Goal: Transaction & Acquisition: Obtain resource

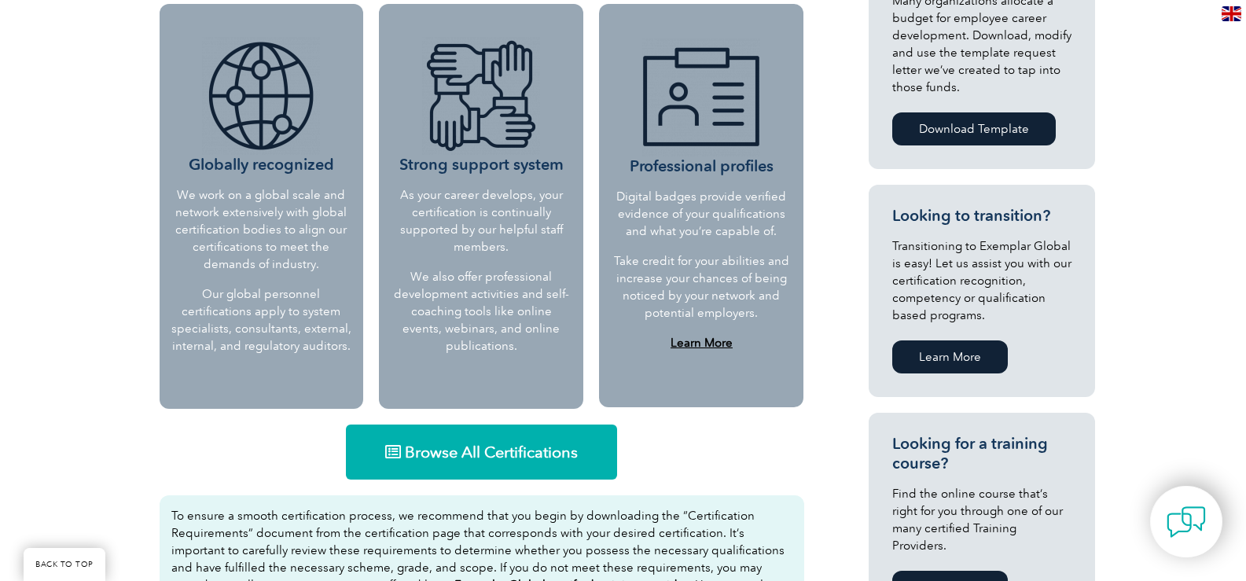
scroll to position [629, 0]
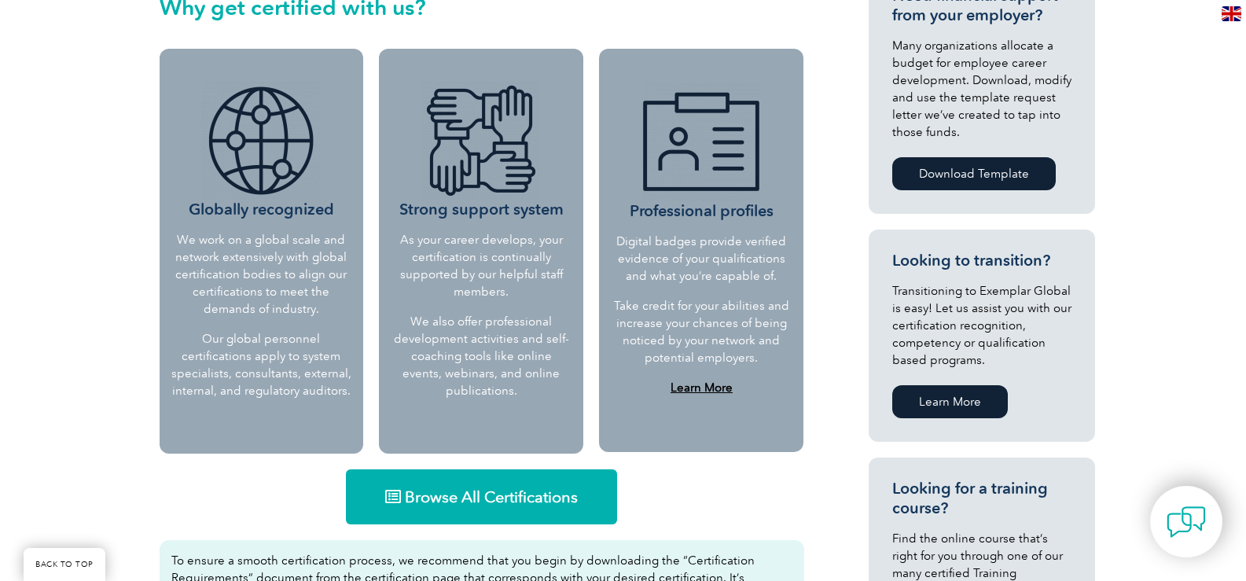
click at [536, 497] on span "Browse All Certifications" at bounding box center [491, 497] width 173 height 16
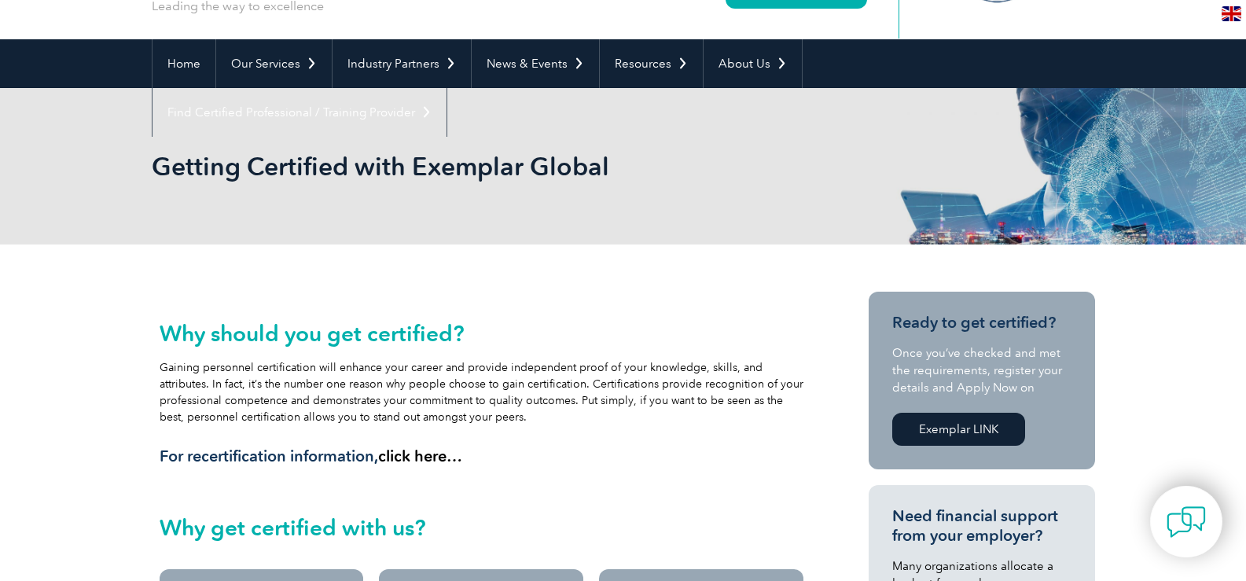
scroll to position [0, 0]
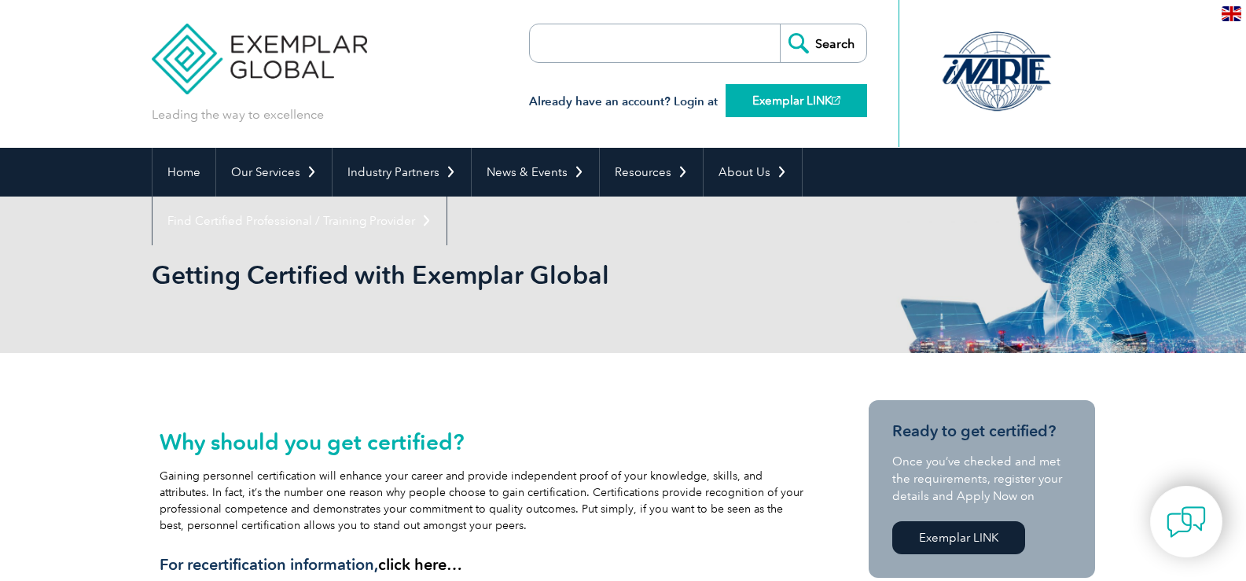
click at [762, 97] on link "Exemplar LINK" at bounding box center [797, 100] width 142 height 33
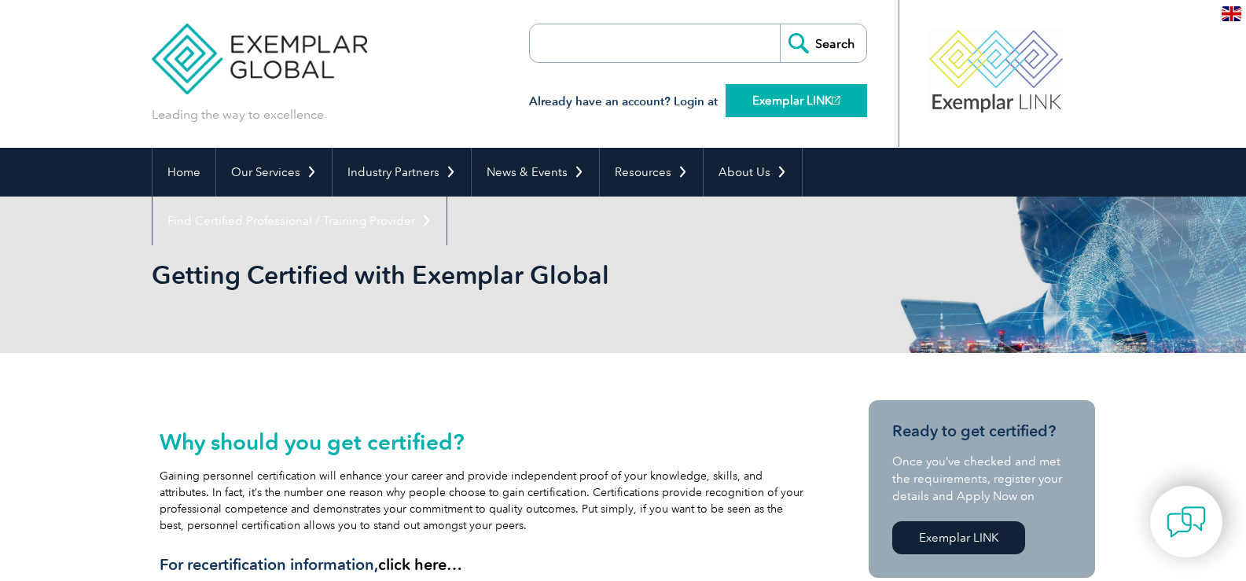
click at [779, 88] on link "Exemplar LINK" at bounding box center [797, 100] width 142 height 33
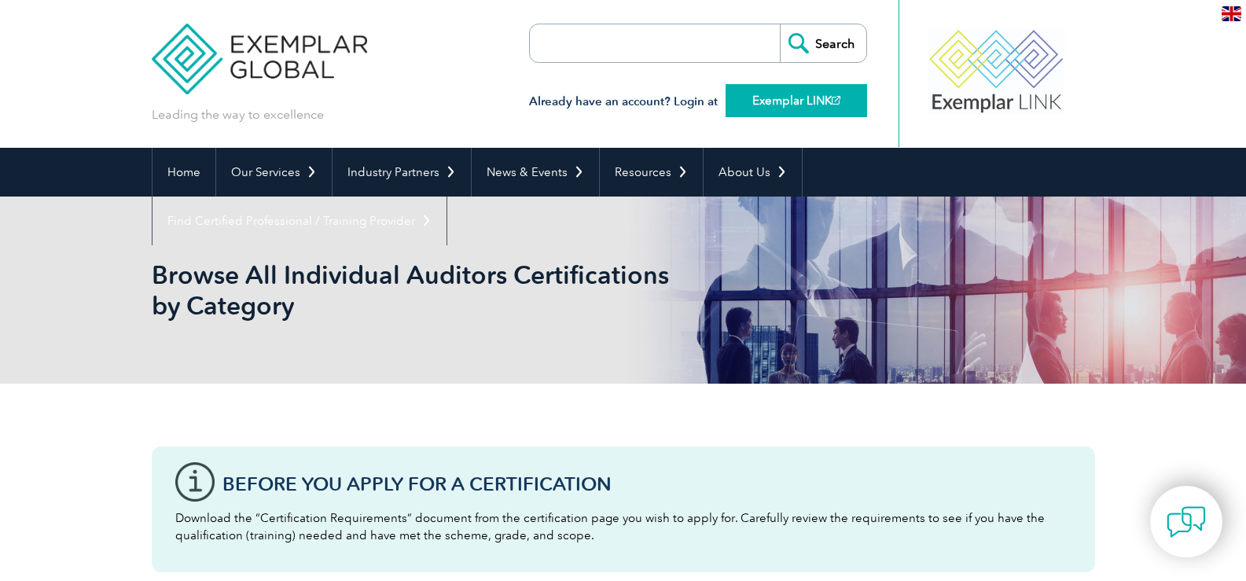
click at [786, 108] on link "Exemplar LINK" at bounding box center [797, 100] width 142 height 33
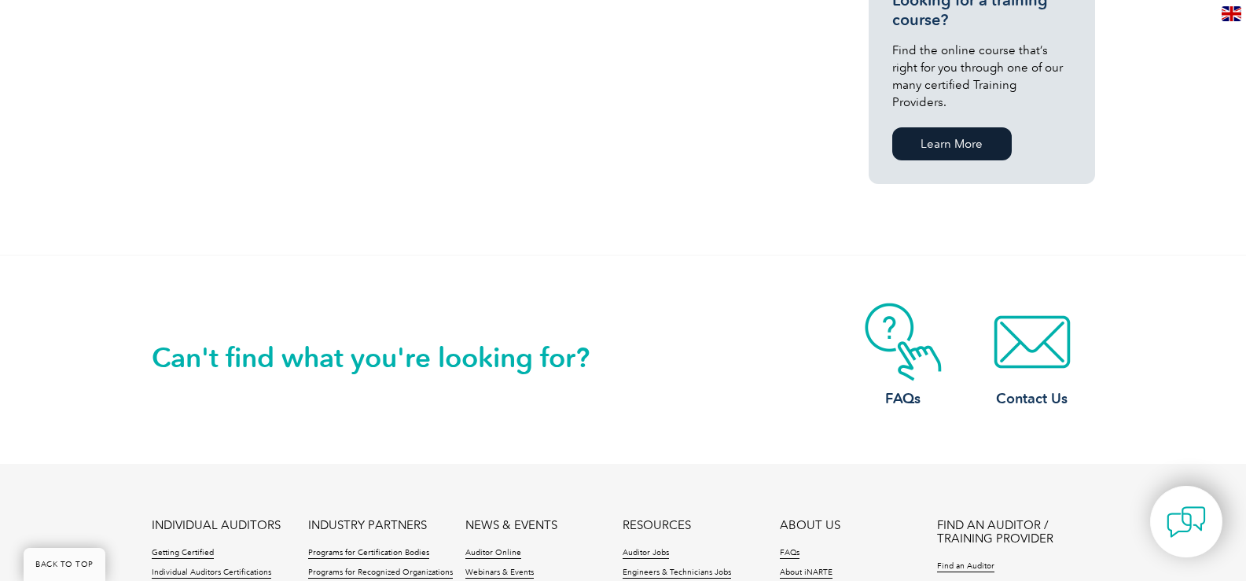
scroll to position [1415, 0]
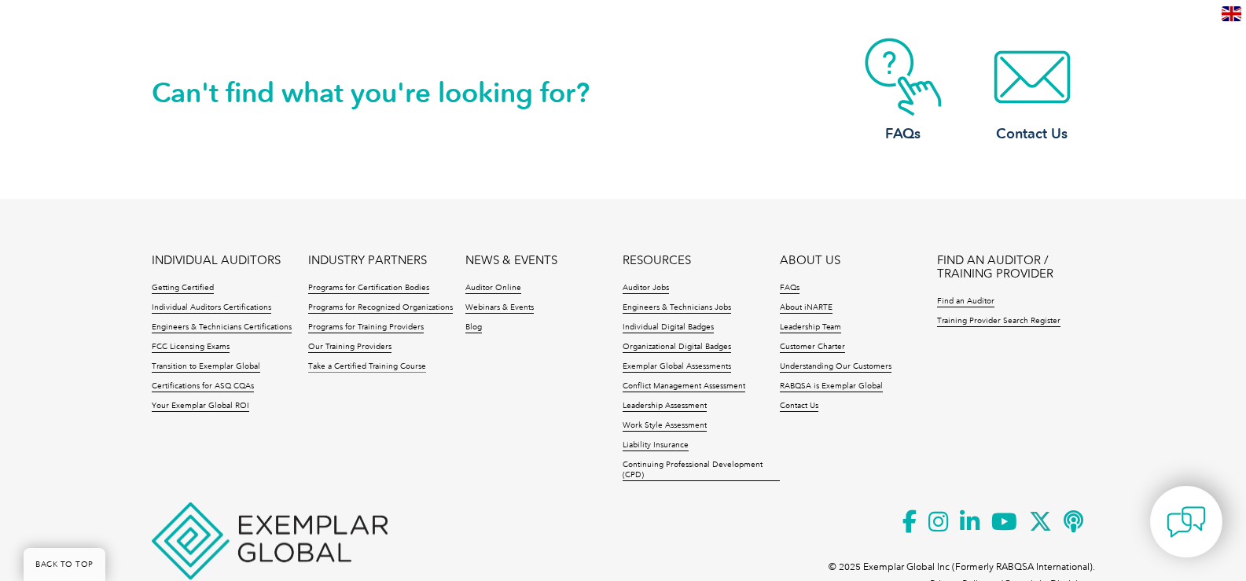
click at [373, 362] on link "Take a Certified Training Course" at bounding box center [367, 367] width 118 height 11
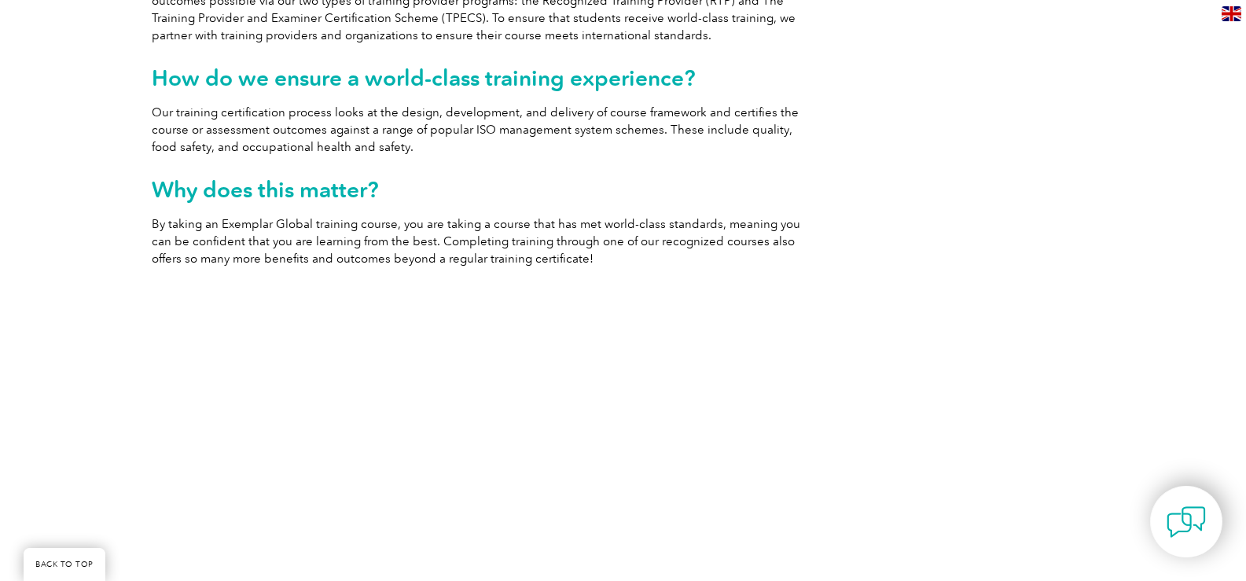
scroll to position [1022, 0]
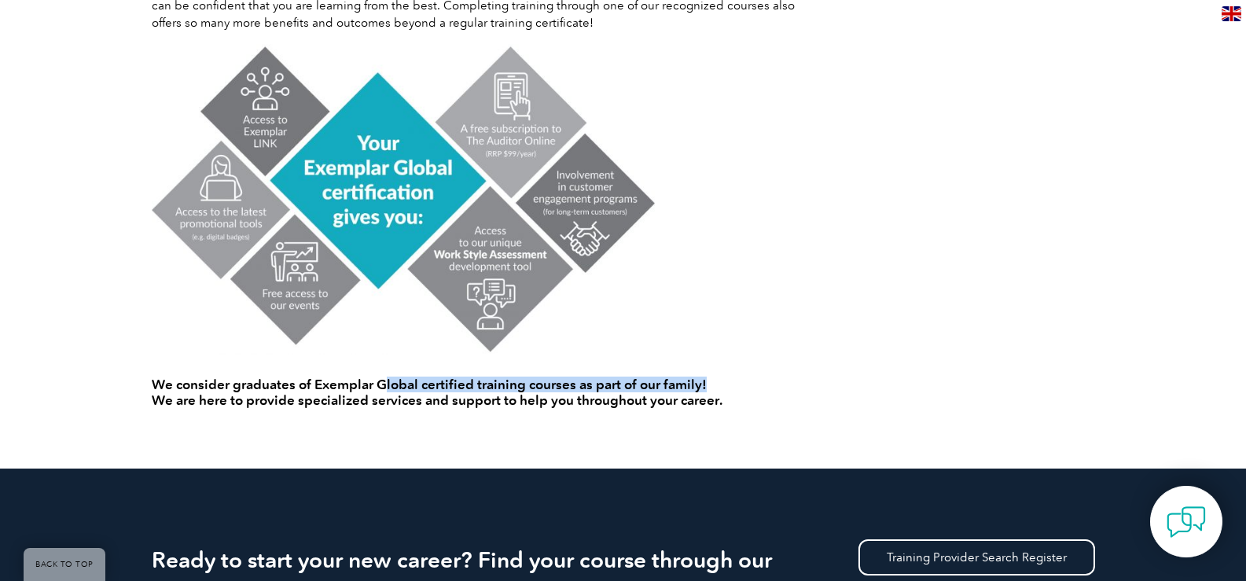
drag, startPoint x: 385, startPoint y: 388, endPoint x: 736, endPoint y: 384, distance: 350.7
click at [736, 384] on h4 "We consider graduates of Exemplar Global certified training courses as part of …" at bounding box center [482, 392] width 660 height 31
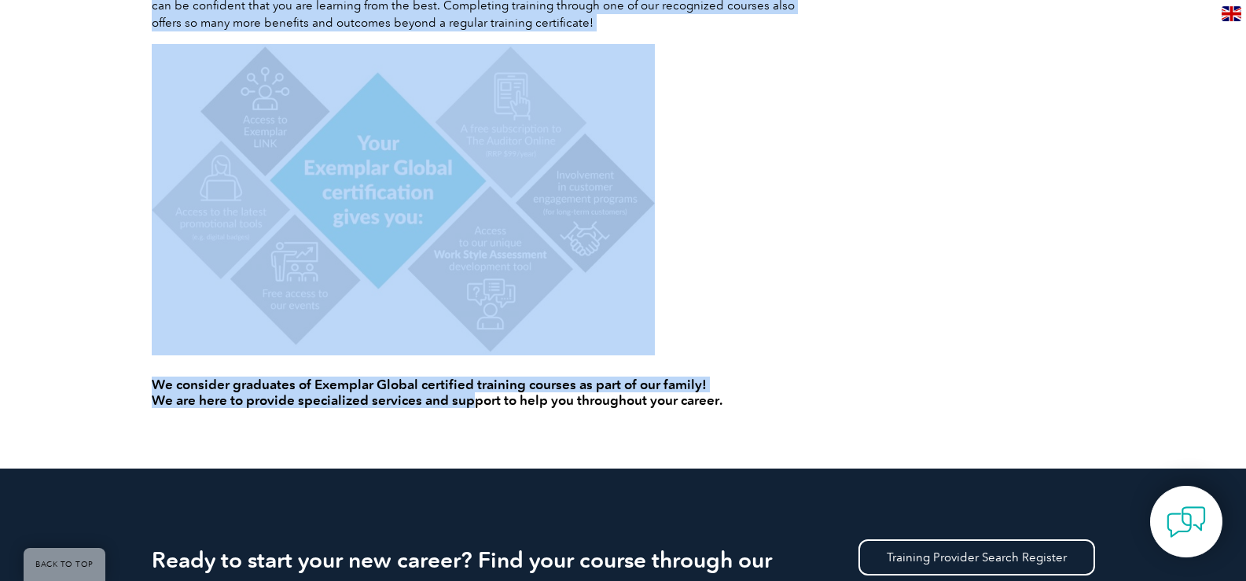
drag, startPoint x: 156, startPoint y: 402, endPoint x: 465, endPoint y: 399, distance: 309.0
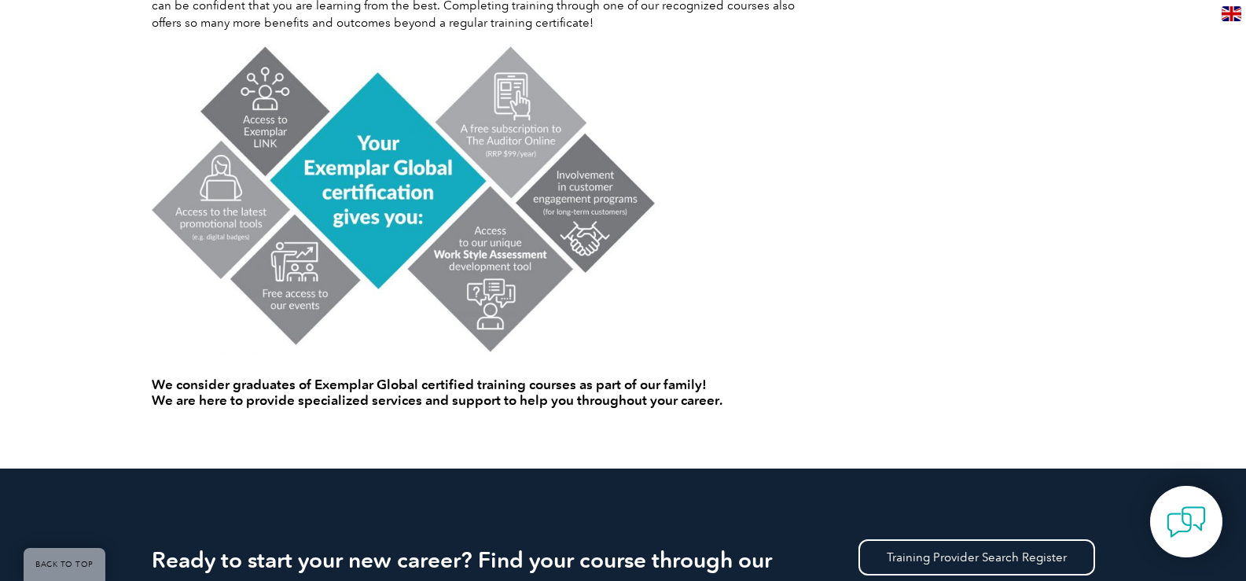
drag, startPoint x: 471, startPoint y: 406, endPoint x: 429, endPoint y: 436, distance: 51.9
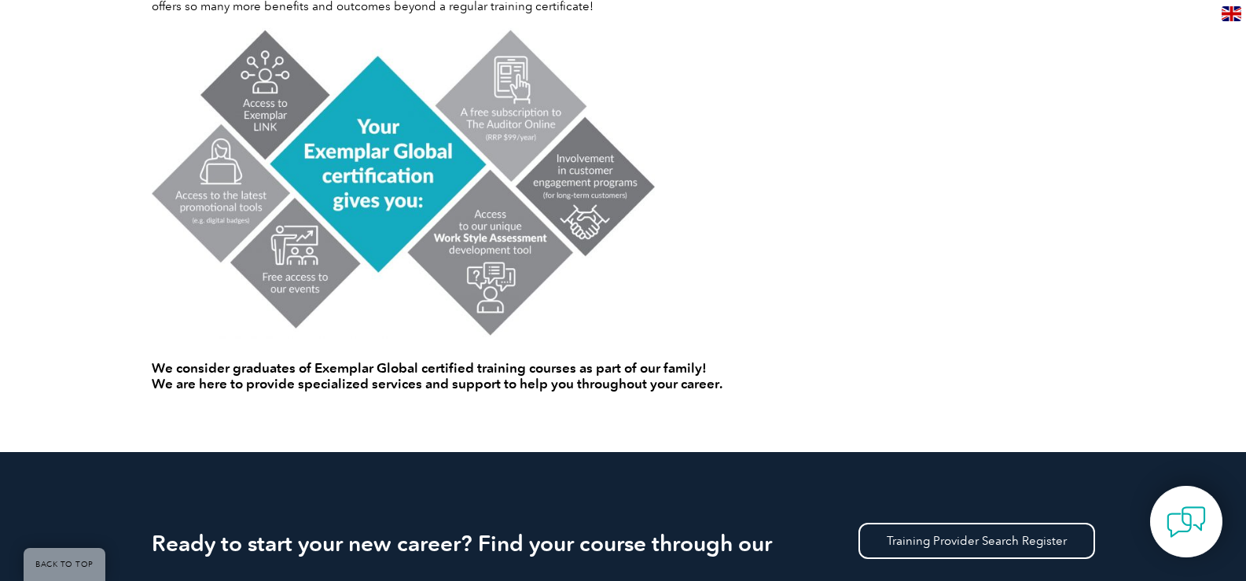
scroll to position [878, 0]
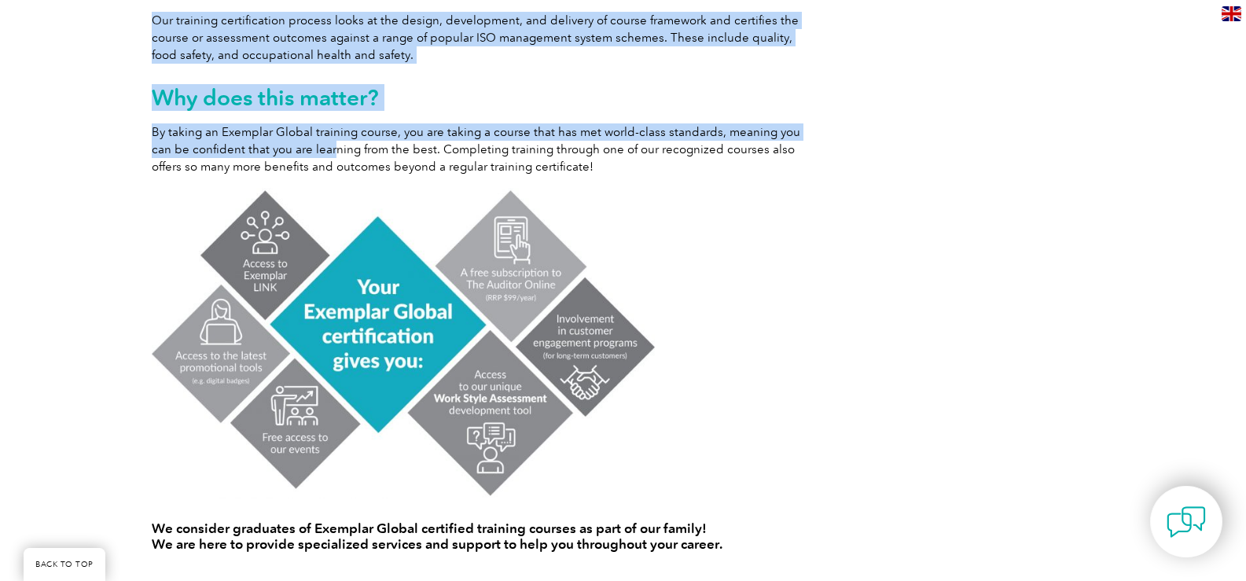
drag, startPoint x: 312, startPoint y: 152, endPoint x: 821, endPoint y: 157, distance: 508.7
click at [821, 157] on div "Learn from an Exemplar Global Training Provider! What is an Exemplar Global Tra…" at bounding box center [624, 53] width 944 height 1118
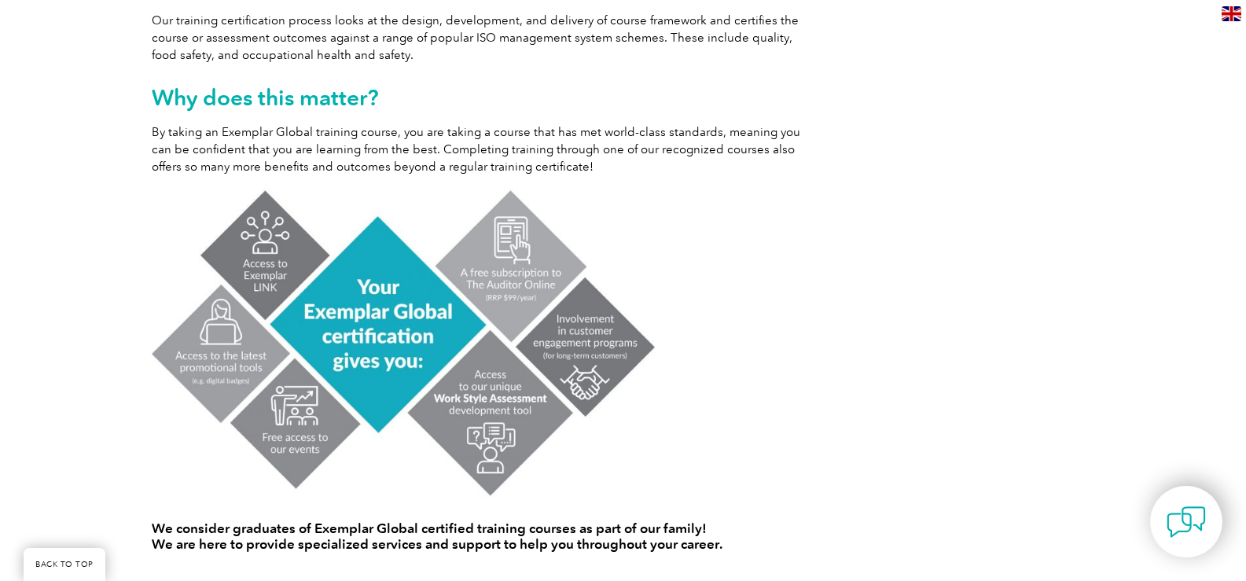
drag, startPoint x: 778, startPoint y: 186, endPoint x: 517, endPoint y: 165, distance: 261.1
click at [772, 184] on div "Learn from an Exemplar Global Training Provider! What is an Exemplar Global Tra…" at bounding box center [482, 50] width 660 height 1016
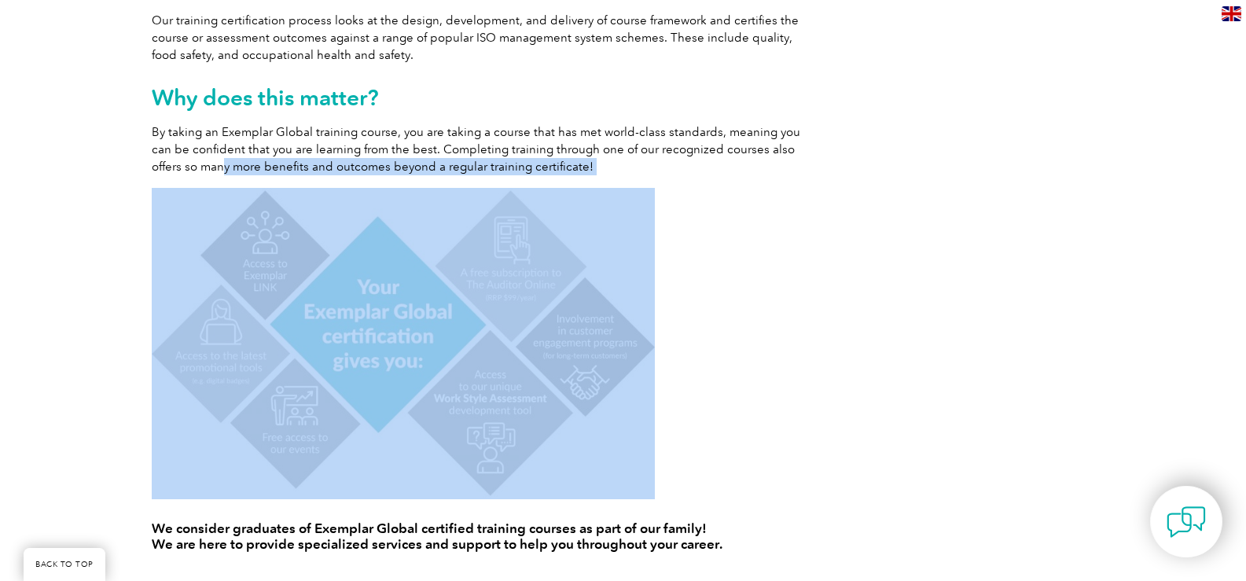
drag, startPoint x: 173, startPoint y: 160, endPoint x: 526, endPoint y: 185, distance: 353.9
click at [526, 185] on div "Learn from an Exemplar Global Training Provider! What is an Exemplar Global Tra…" at bounding box center [482, 50] width 660 height 1016
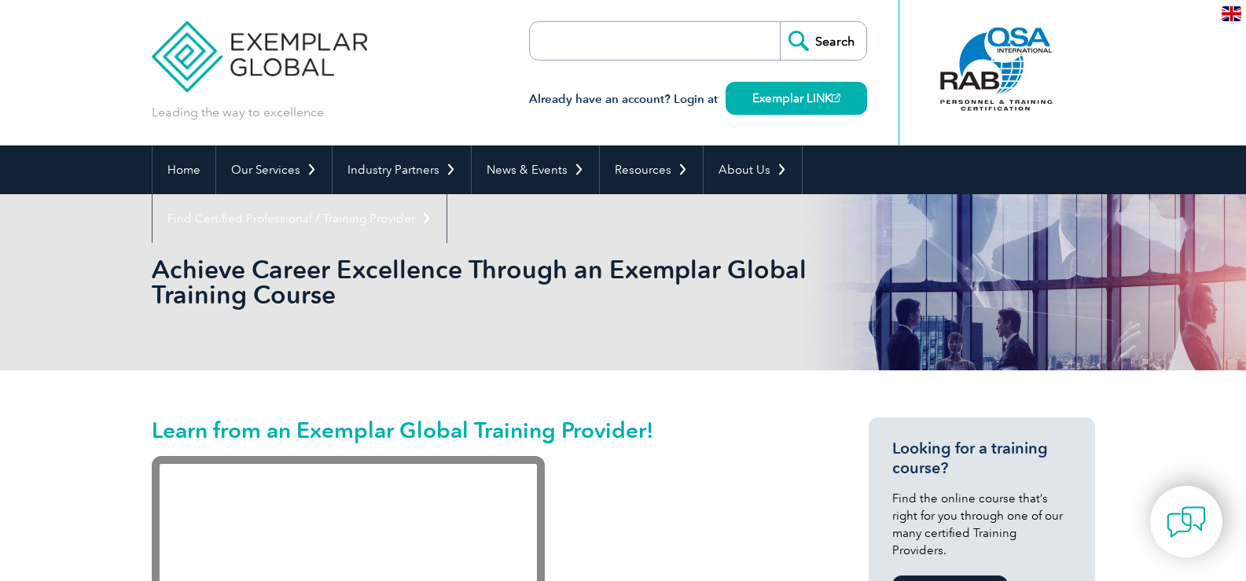
scroll to position [0, 0]
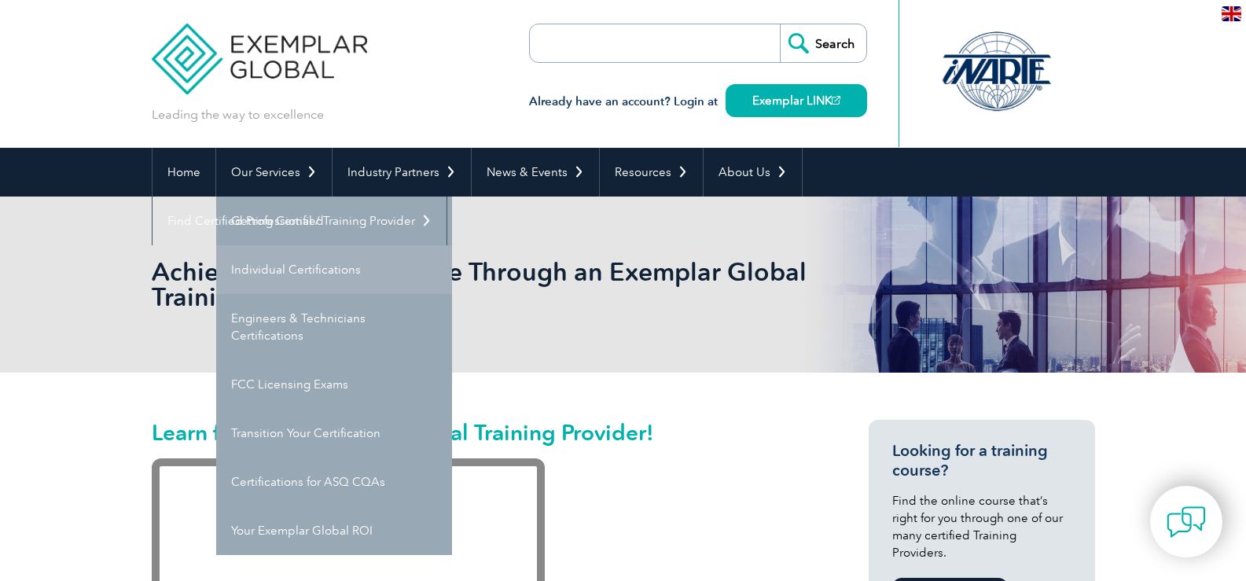
click at [307, 271] on link "Individual Certifications" at bounding box center [334, 269] width 236 height 49
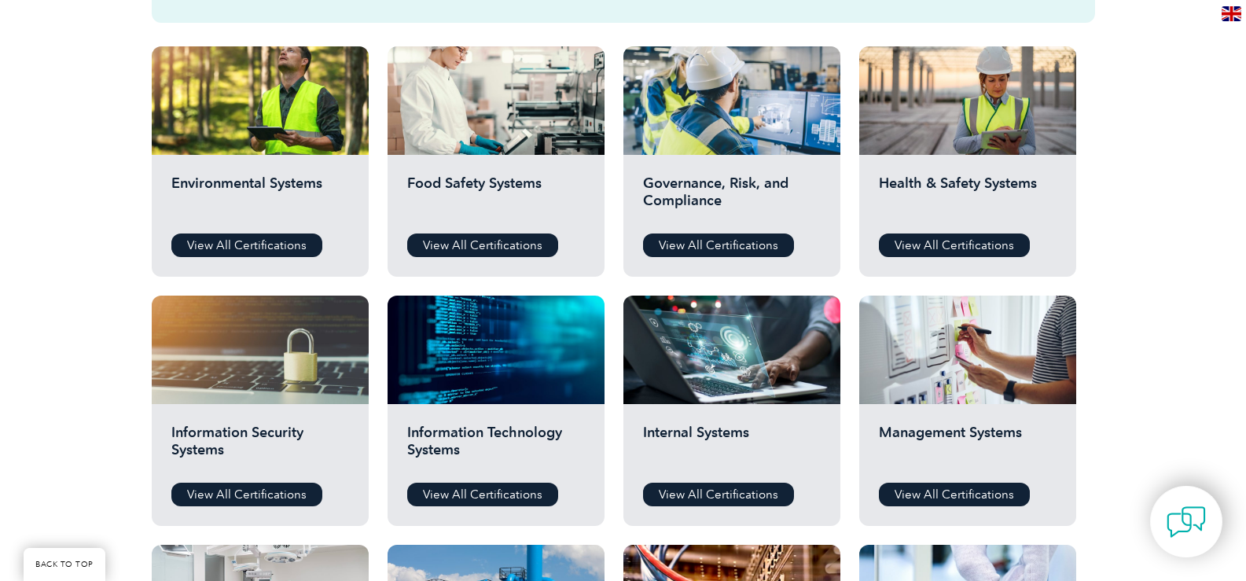
scroll to position [550, 0]
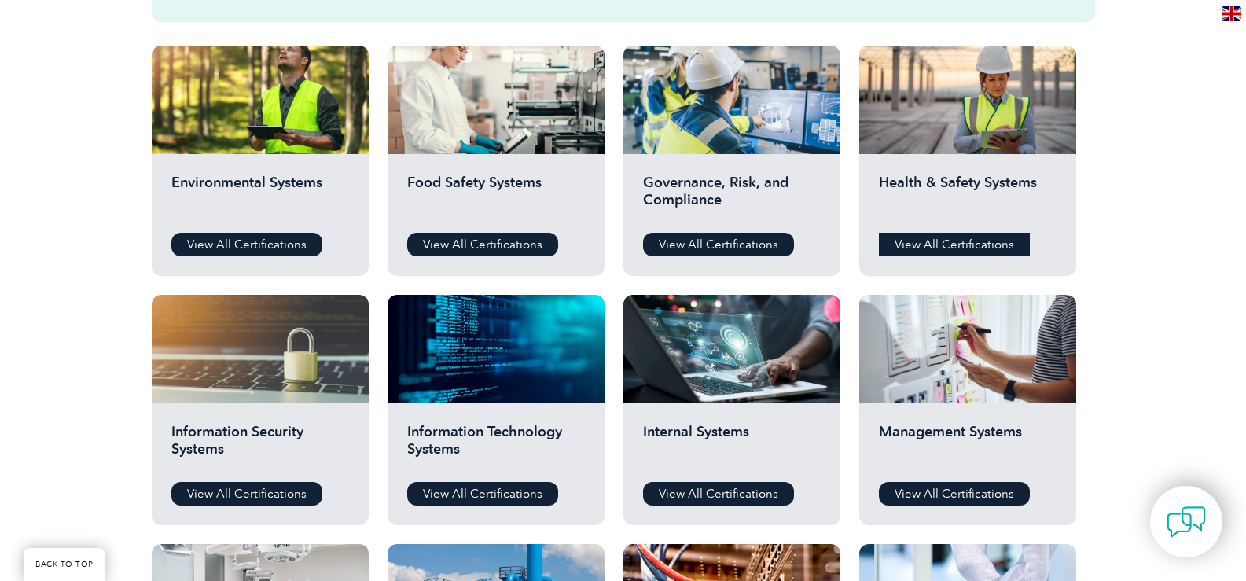
click at [987, 248] on link "View All Certifications" at bounding box center [954, 245] width 151 height 24
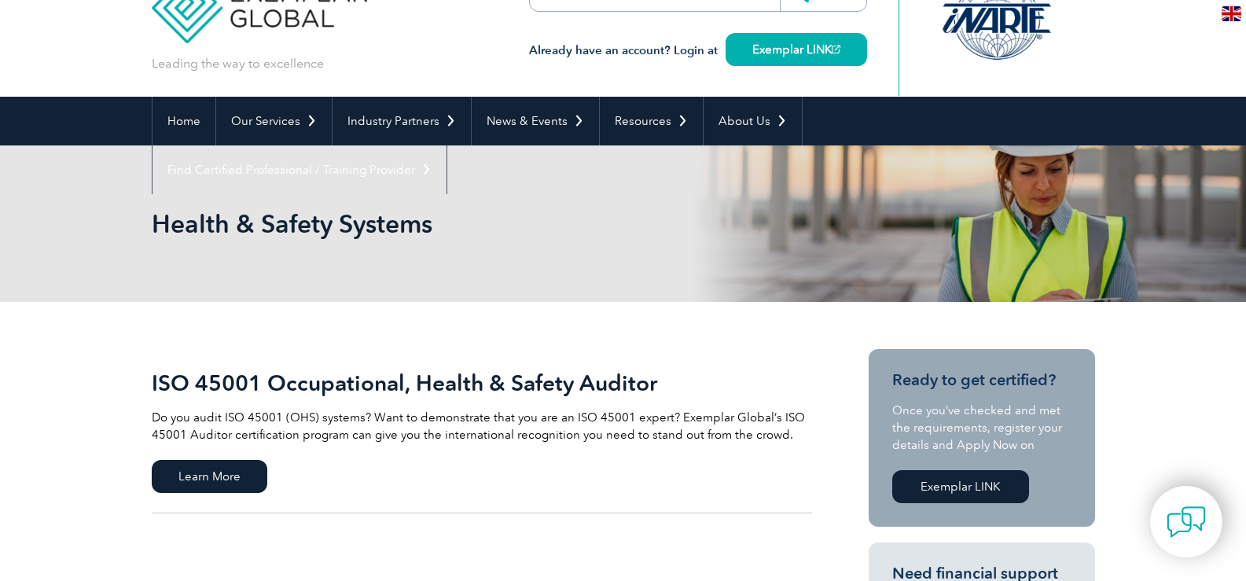
scroll to position [79, 0]
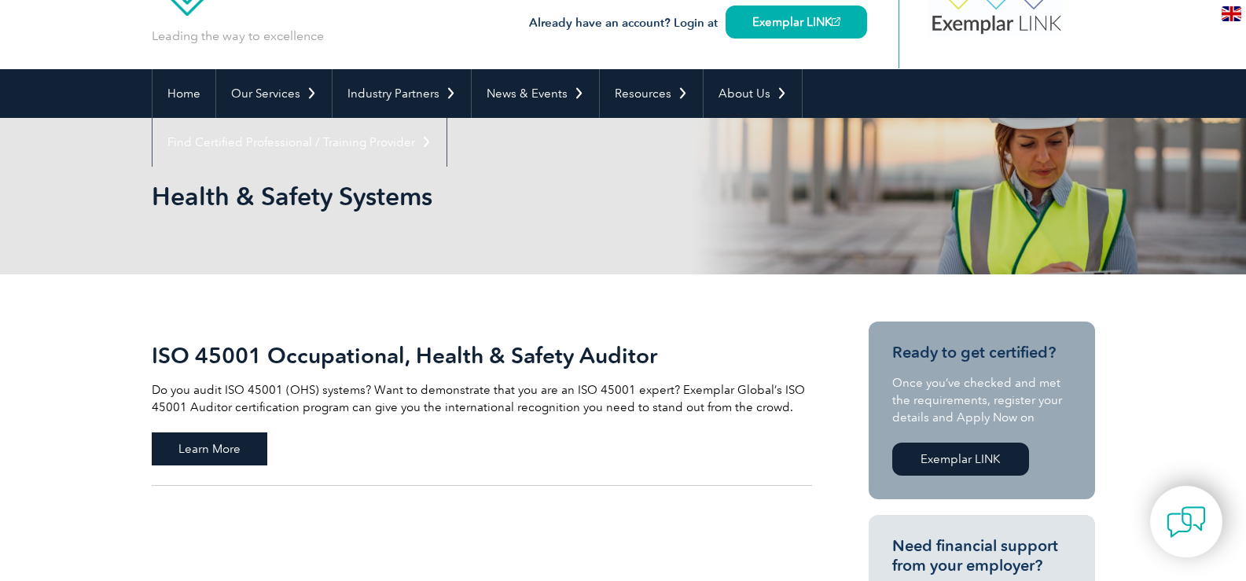
click at [212, 449] on span "Learn More" at bounding box center [210, 448] width 116 height 33
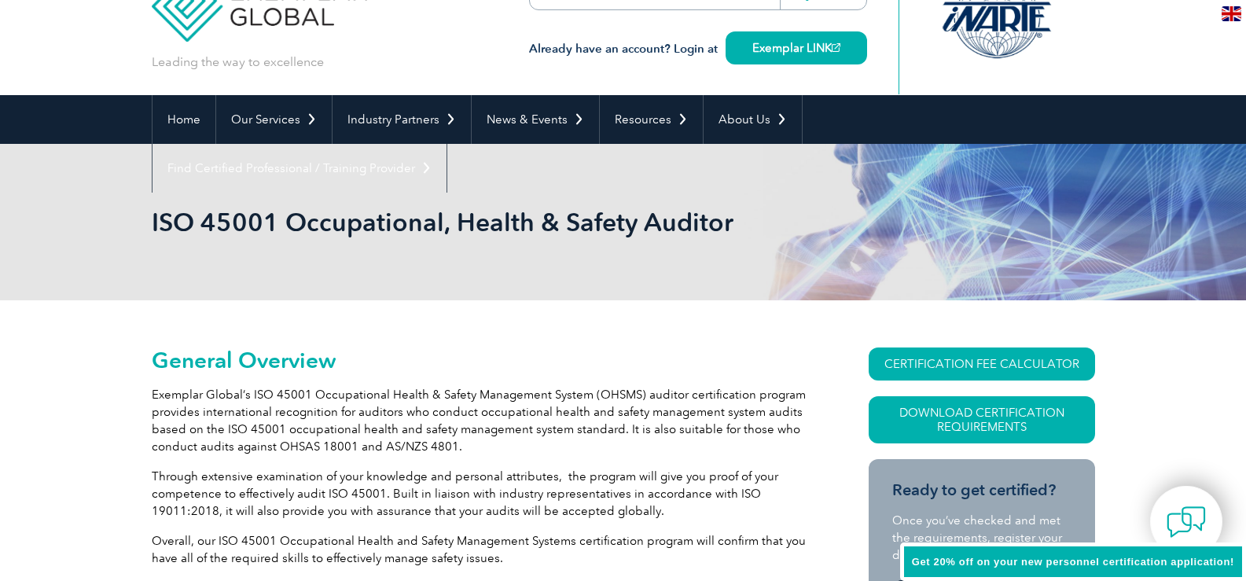
scroll to position [79, 0]
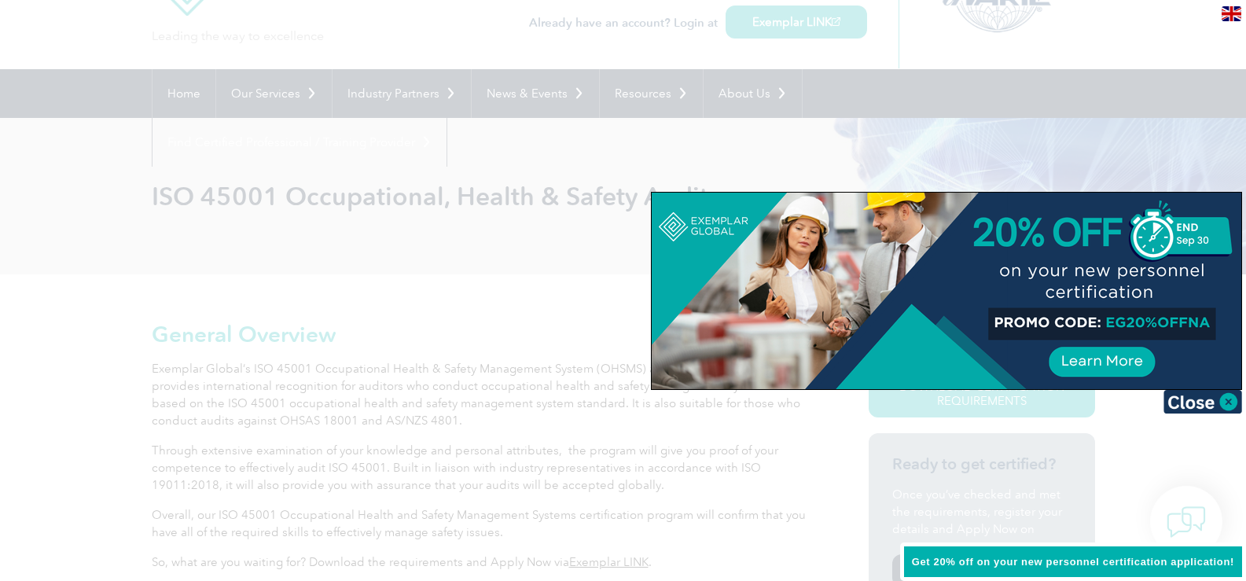
click at [420, 292] on div at bounding box center [623, 290] width 1246 height 581
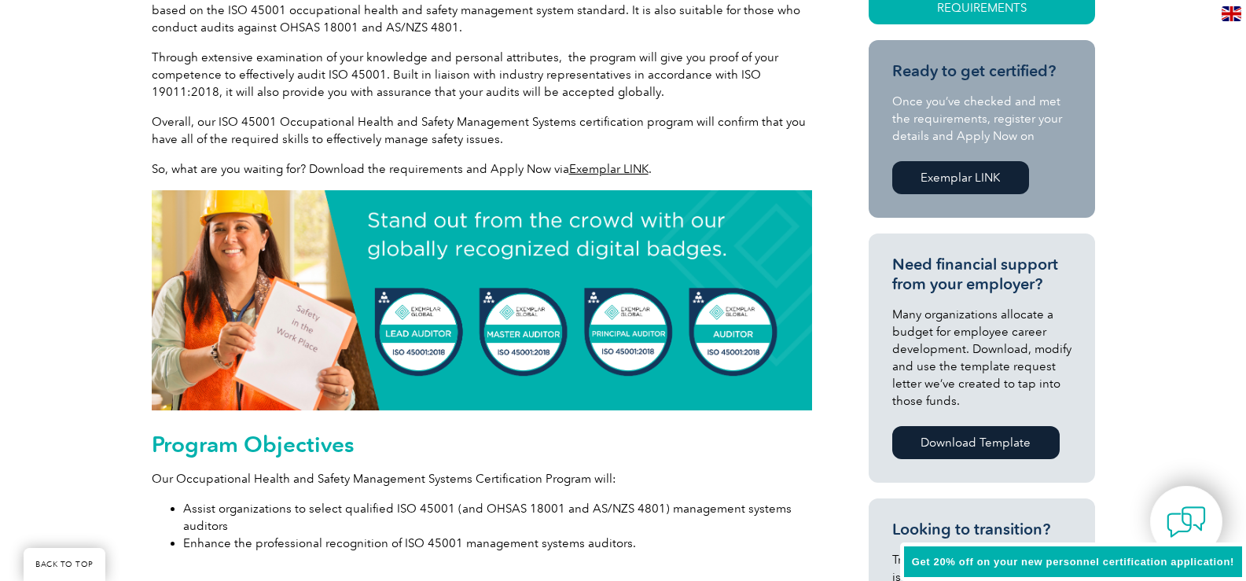
scroll to position [944, 0]
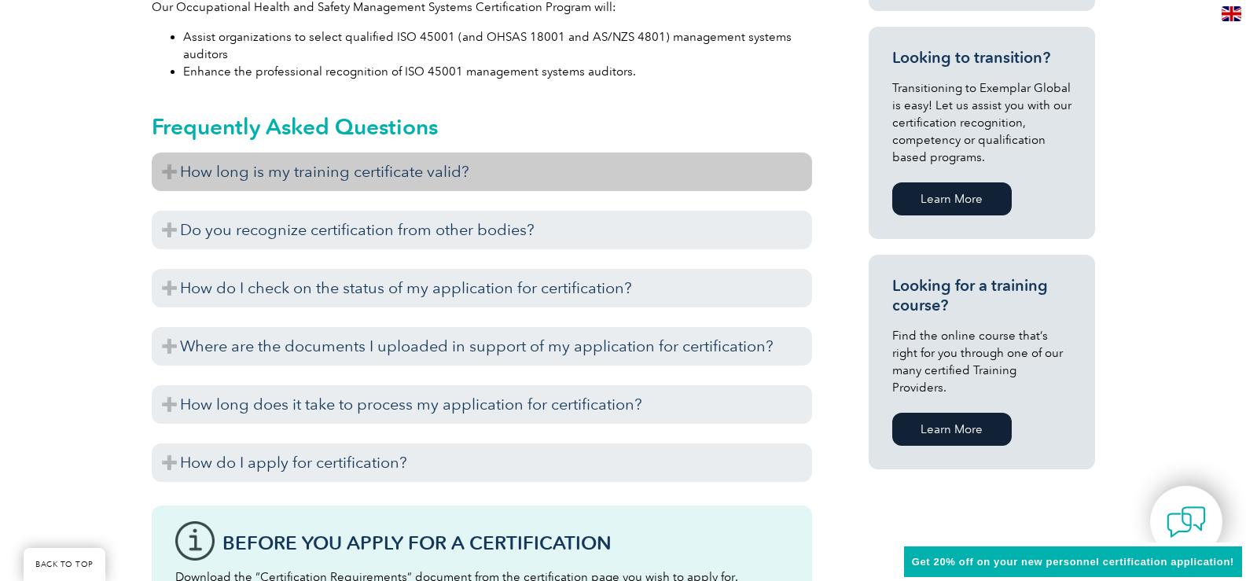
click at [398, 178] on h3 "How long is my training certificate valid?" at bounding box center [482, 172] width 660 height 39
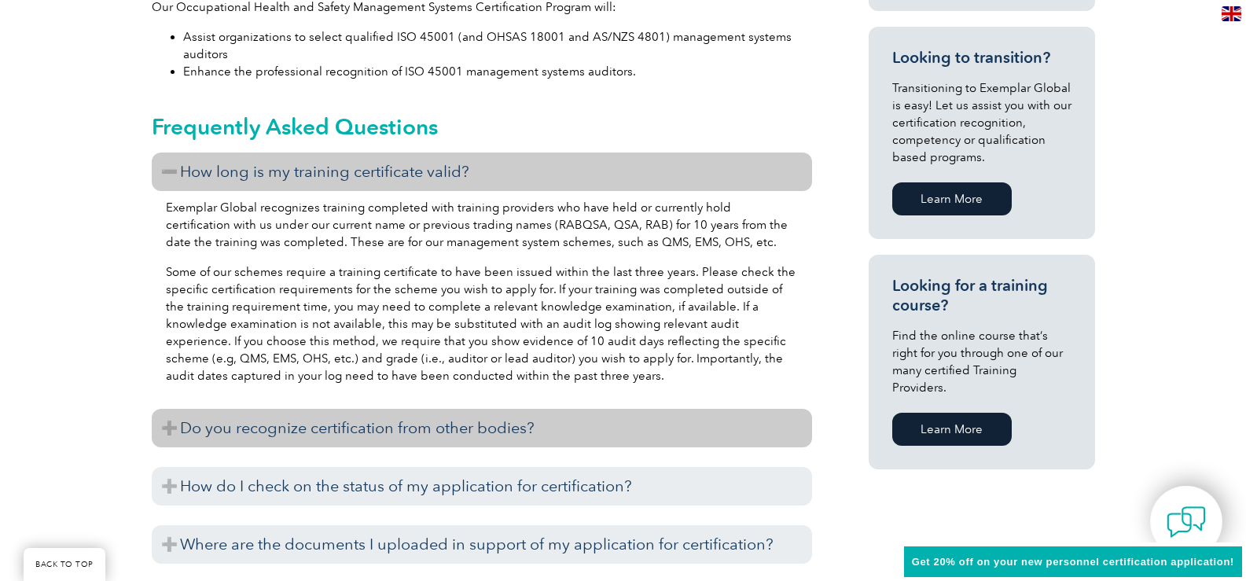
click at [339, 421] on h3 "Do you recognize certification from other bodies?" at bounding box center [482, 428] width 660 height 39
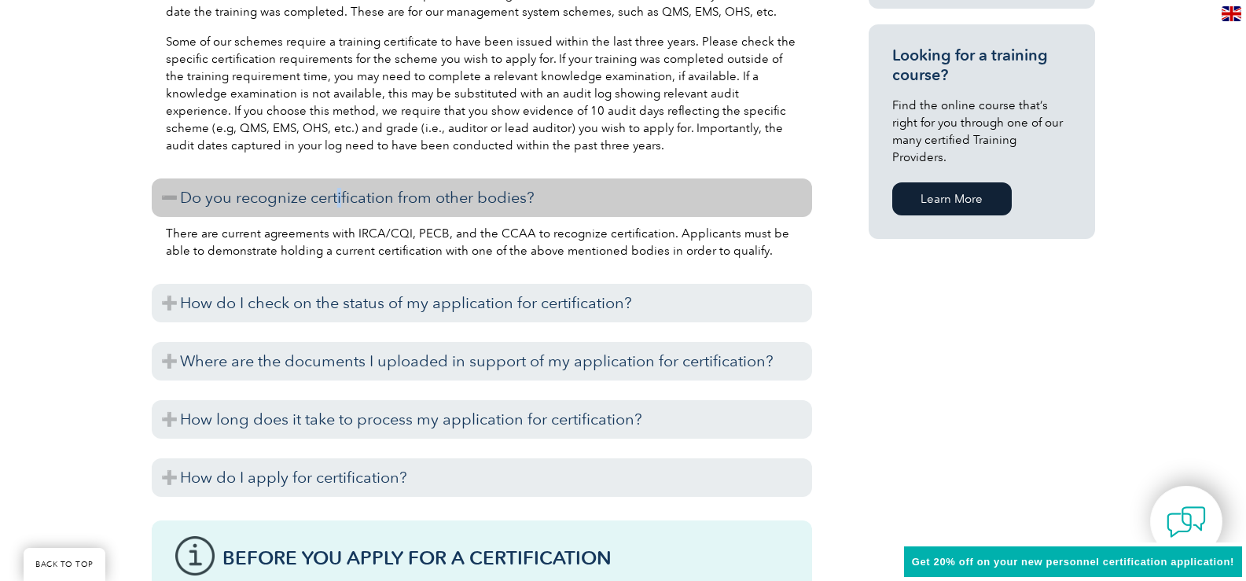
scroll to position [1179, 0]
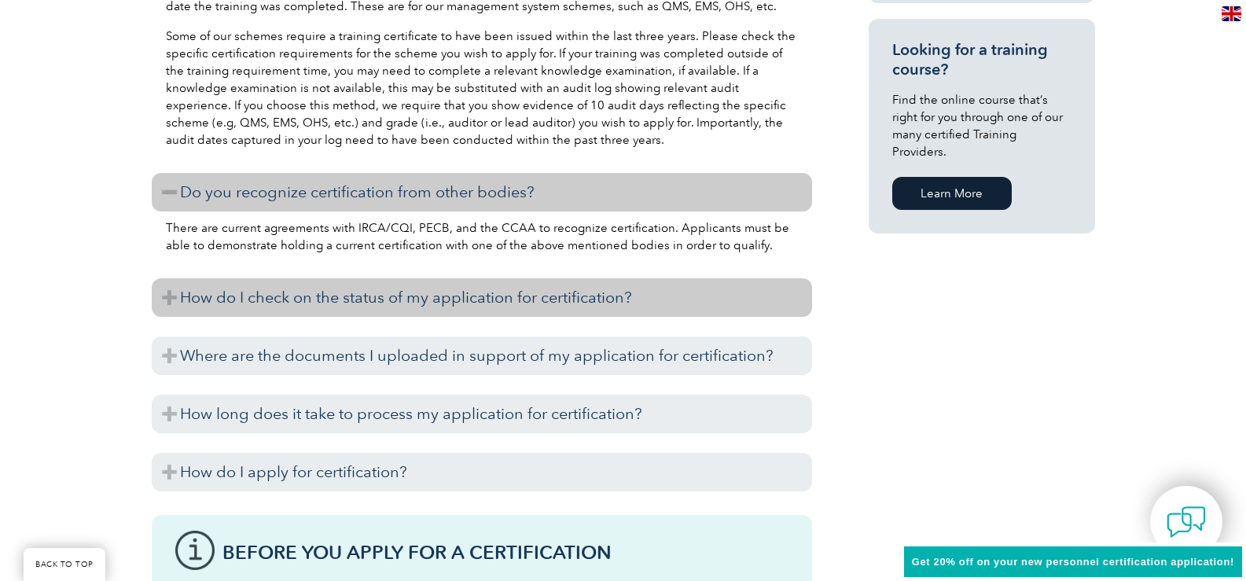
click at [264, 303] on h3 "How do I check on the status of my application for certification?" at bounding box center [482, 297] width 660 height 39
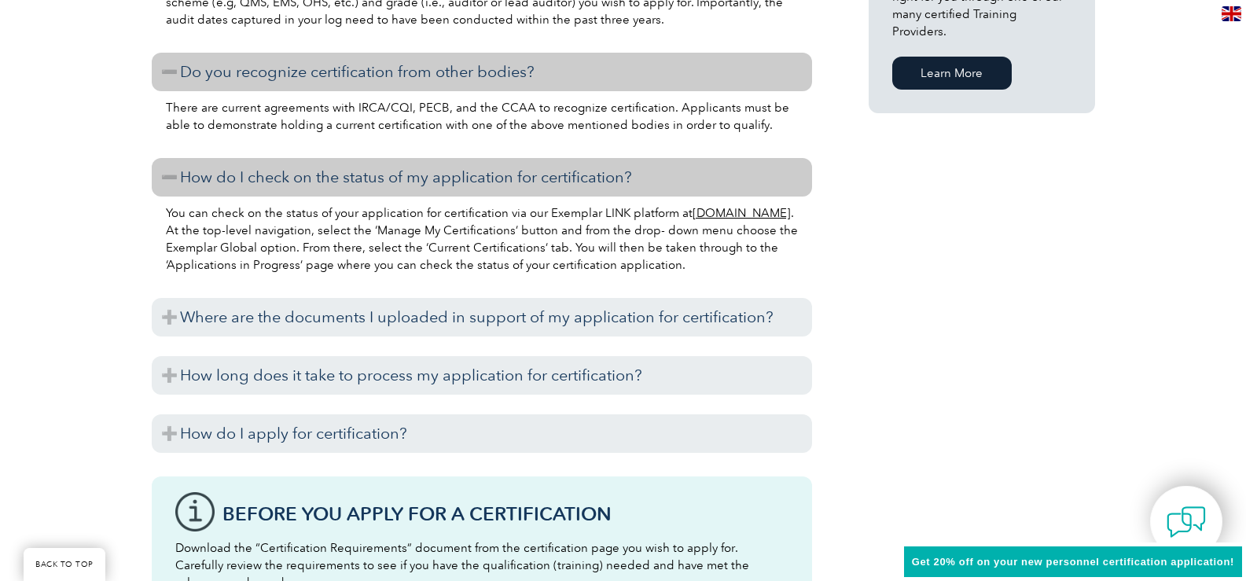
scroll to position [1337, 0]
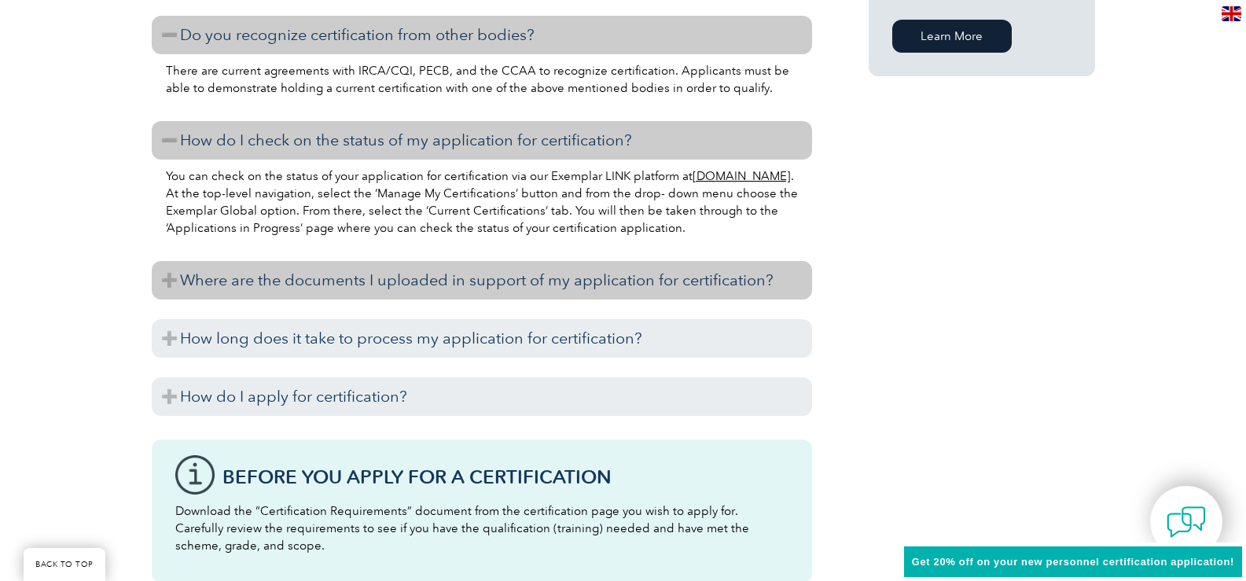
click at [239, 280] on h3 "Where are the documents I uploaded in support of my application for certificati…" at bounding box center [482, 280] width 660 height 39
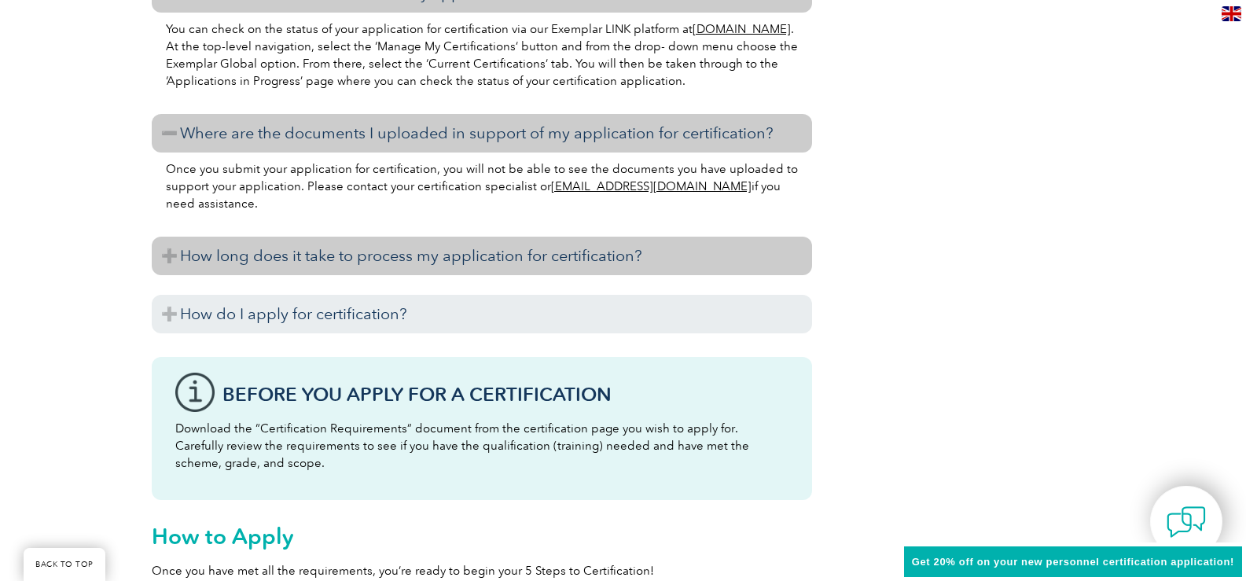
scroll to position [1494, 0]
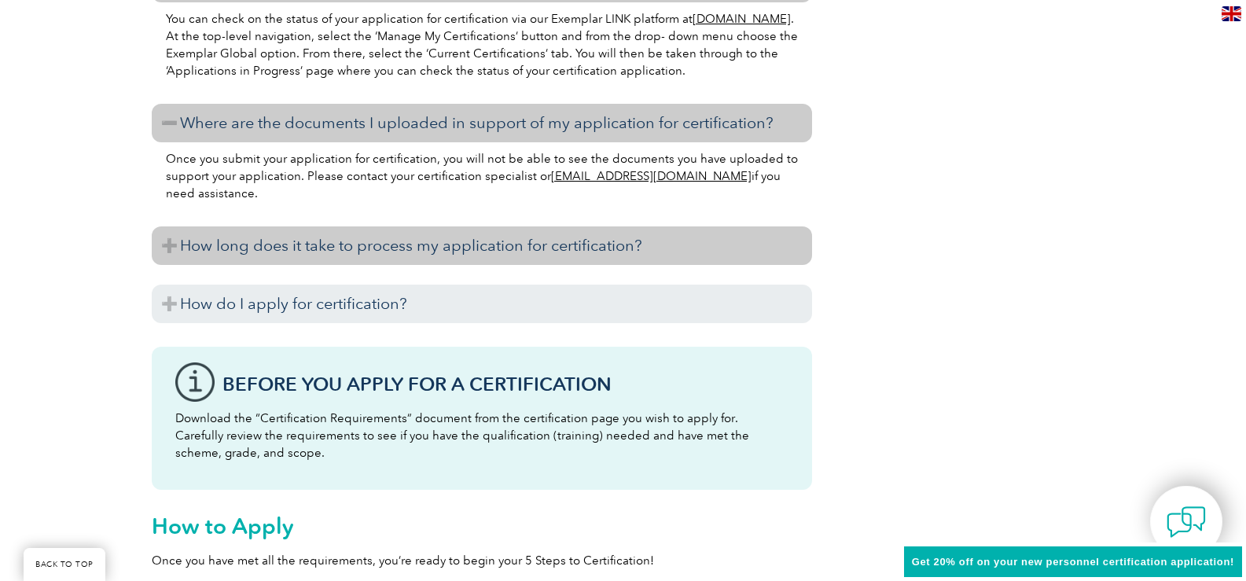
click at [256, 256] on h3 "How long does it take to process my application for certification?" at bounding box center [482, 245] width 660 height 39
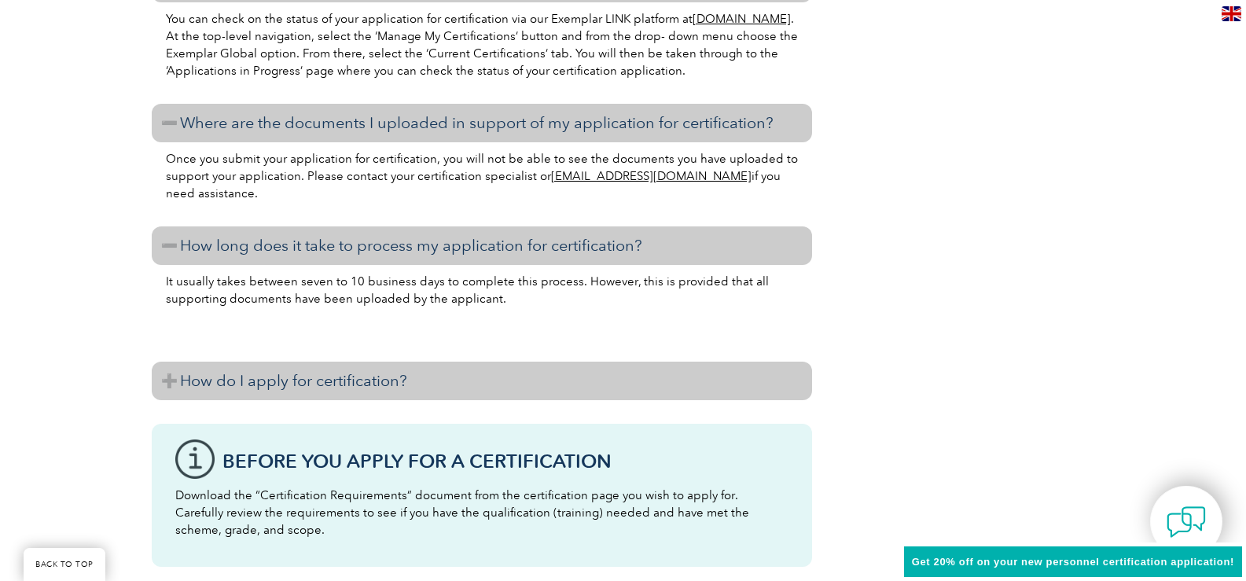
click at [227, 395] on h3 "How do I apply for certification?" at bounding box center [482, 381] width 660 height 39
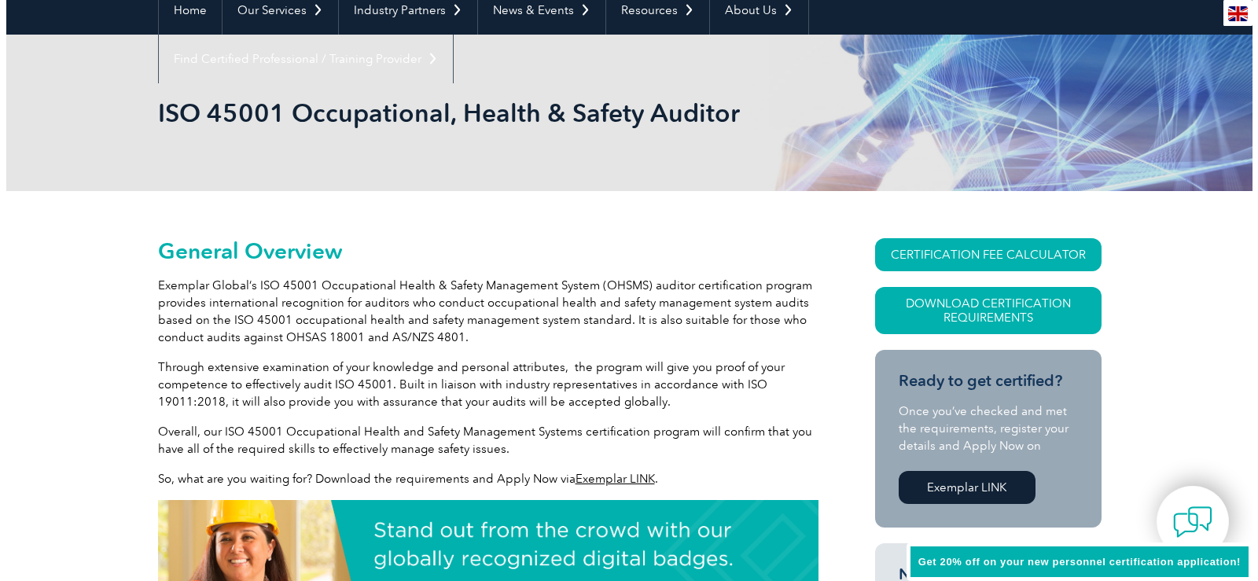
scroll to position [79, 0]
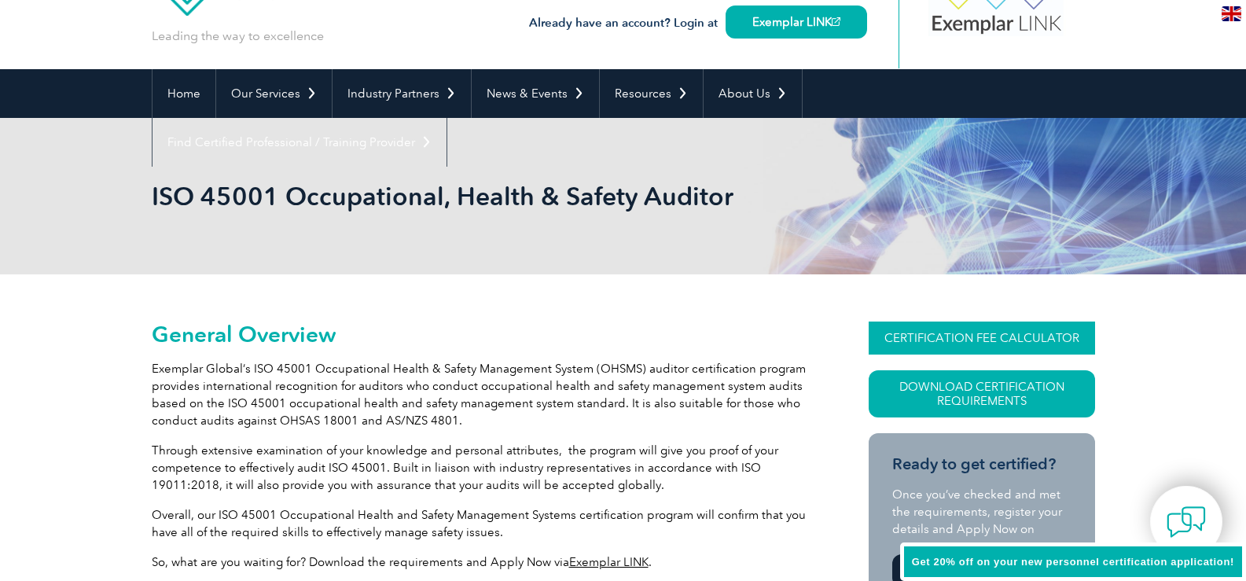
click at [1000, 337] on link "CERTIFICATION FEE CALCULATOR" at bounding box center [982, 338] width 226 height 33
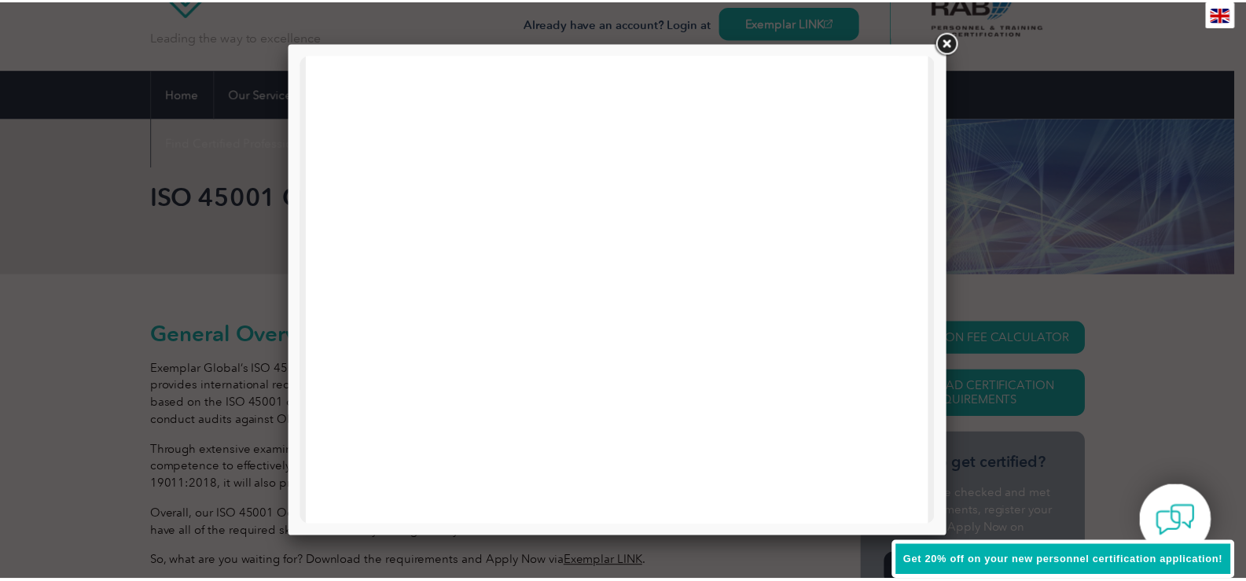
scroll to position [750, 0]
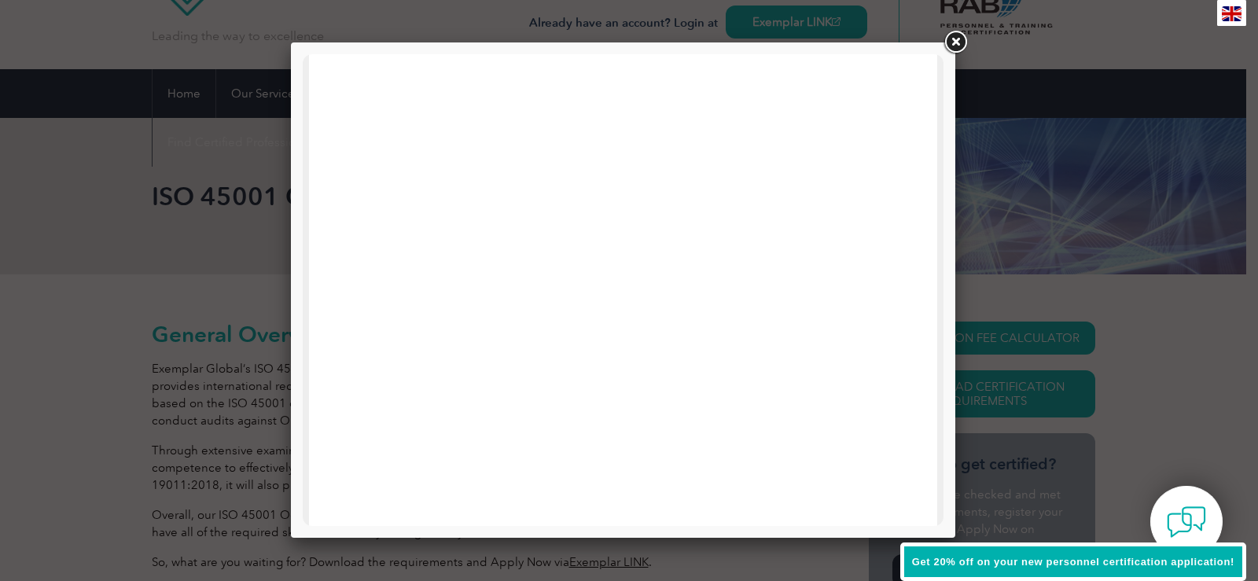
click at [944, 42] on link at bounding box center [955, 42] width 28 height 28
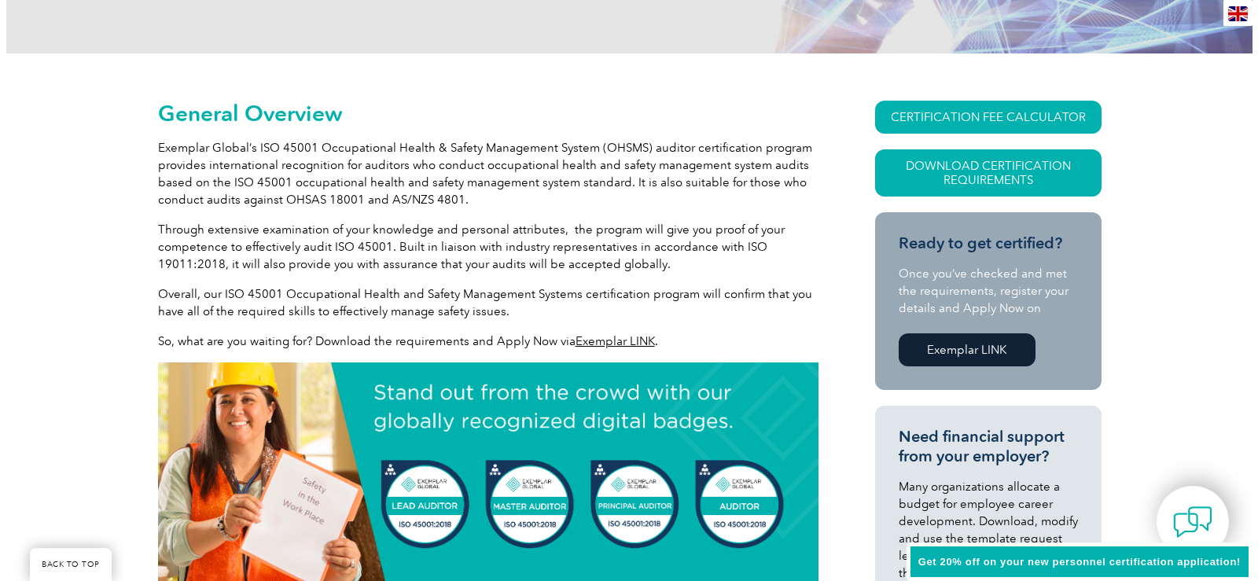
scroll to position [315, 0]
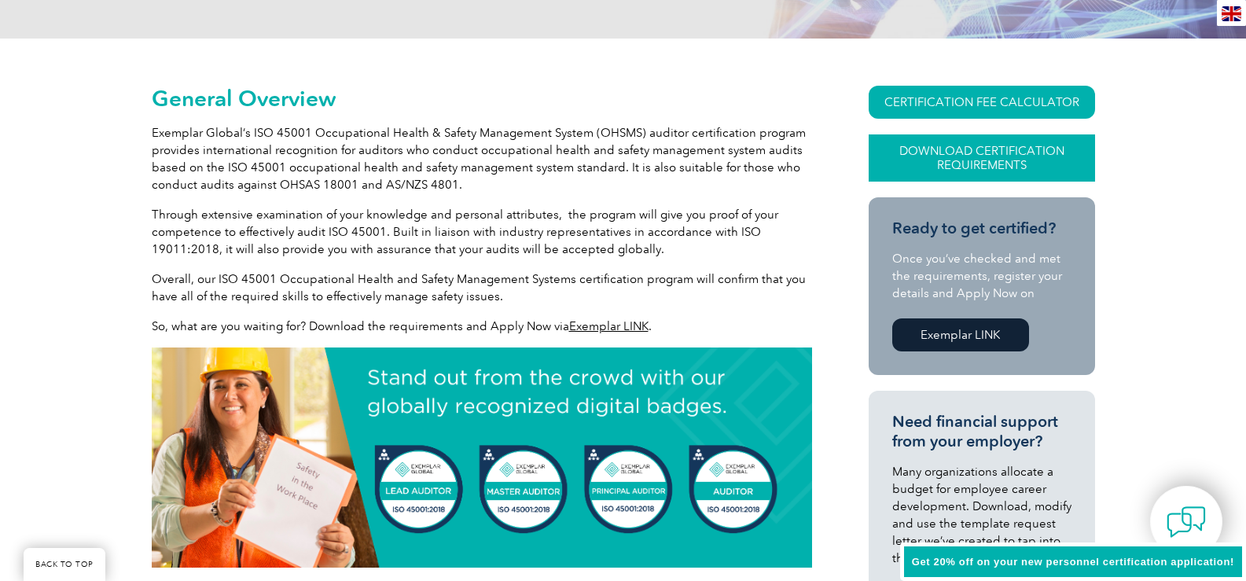
click at [974, 149] on link "Download Certification Requirements" at bounding box center [982, 157] width 226 height 47
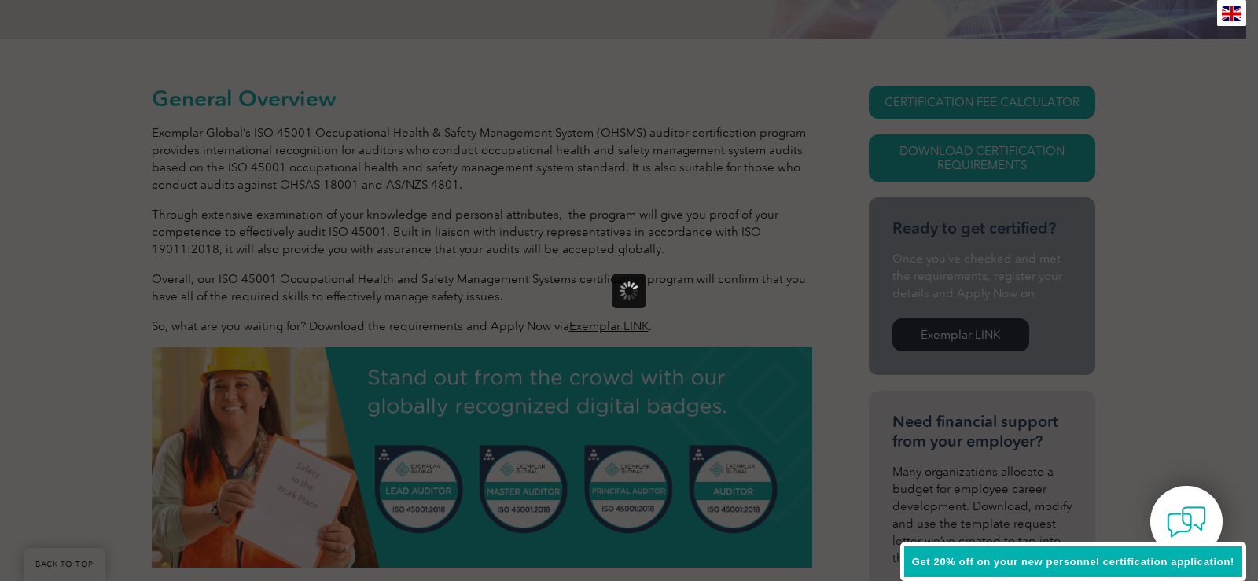
scroll to position [0, 0]
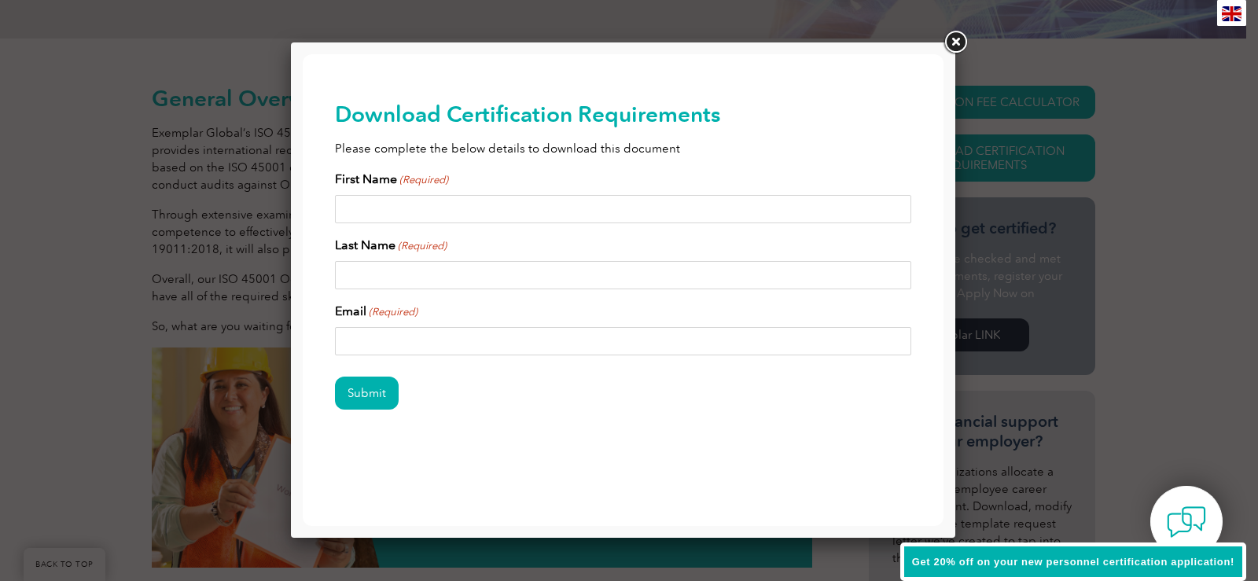
drag, startPoint x: 462, startPoint y: 196, endPoint x: 467, endPoint y: 204, distance: 9.2
click at [462, 196] on input "First Name (Required)" at bounding box center [623, 209] width 577 height 28
type input "ASTIA"
type input "DOCI"
type input "[EMAIL_ADDRESS][DOMAIN_NAME]"
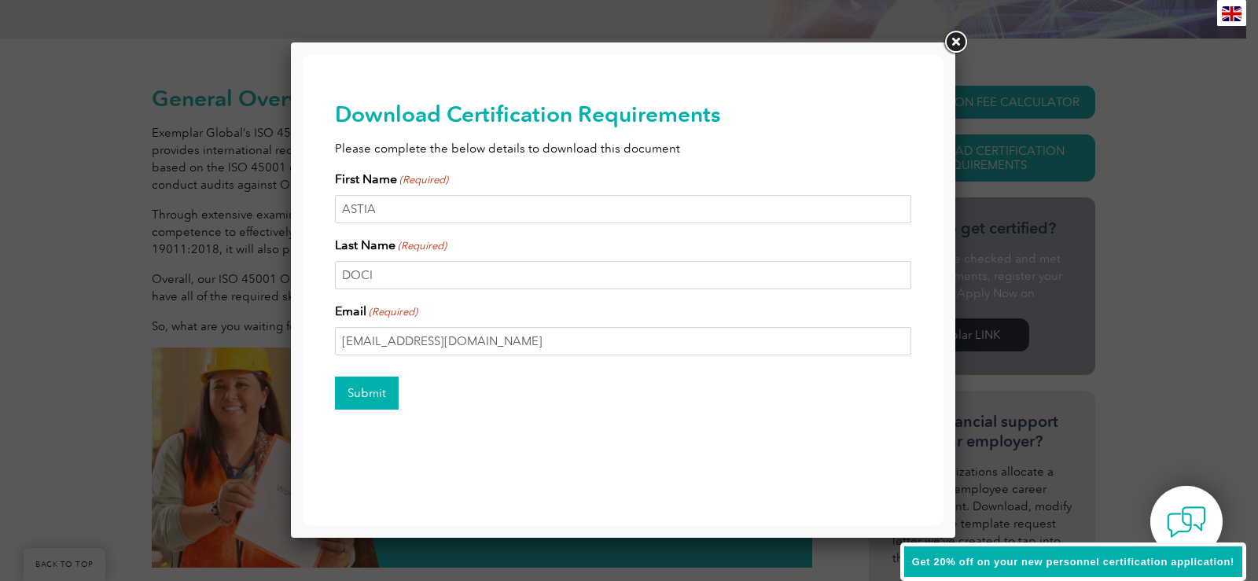
click at [366, 399] on input "Submit" at bounding box center [367, 393] width 64 height 33
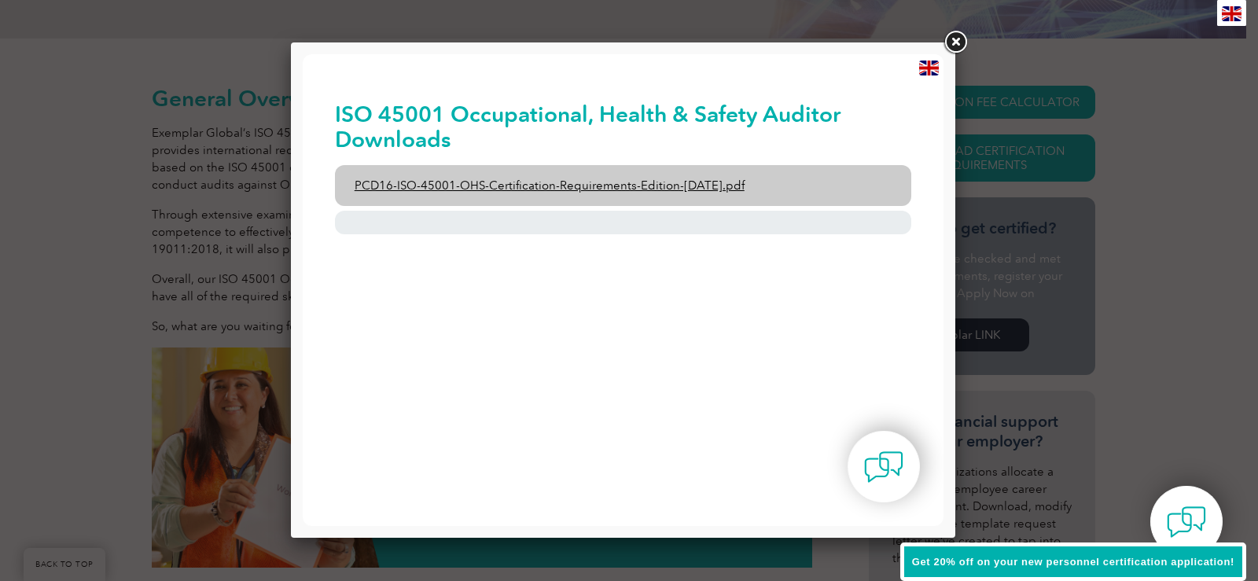
click at [582, 177] on link "PCD16-ISO-45001-OHS-Certification-Requirements-Edition-[DATE].pdf" at bounding box center [623, 185] width 577 height 41
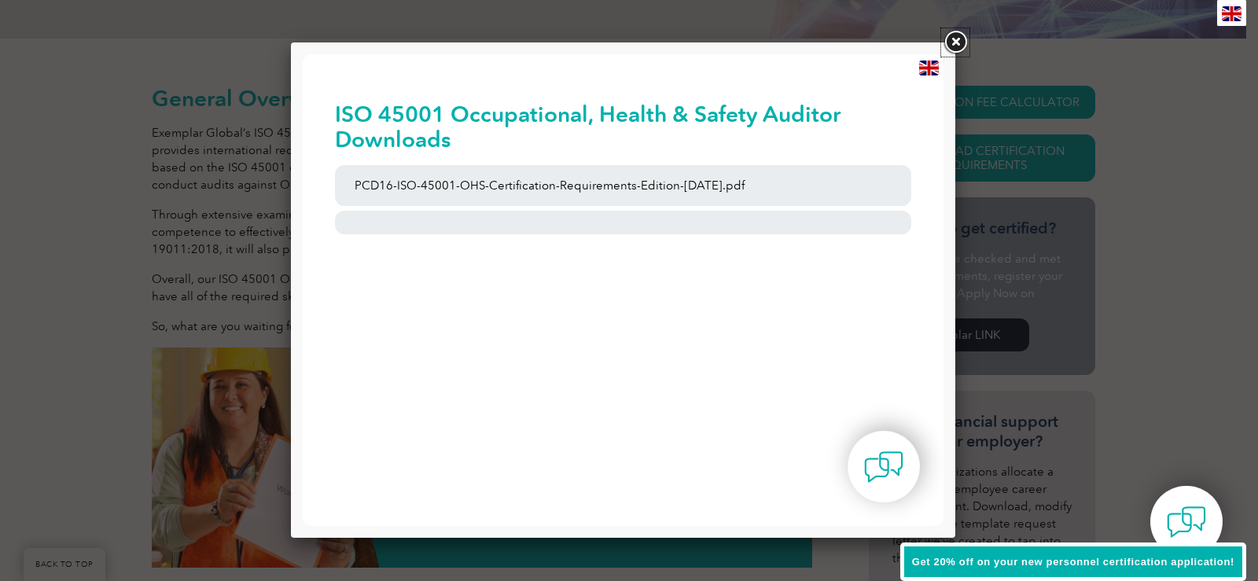
click at [959, 41] on link at bounding box center [955, 42] width 28 height 28
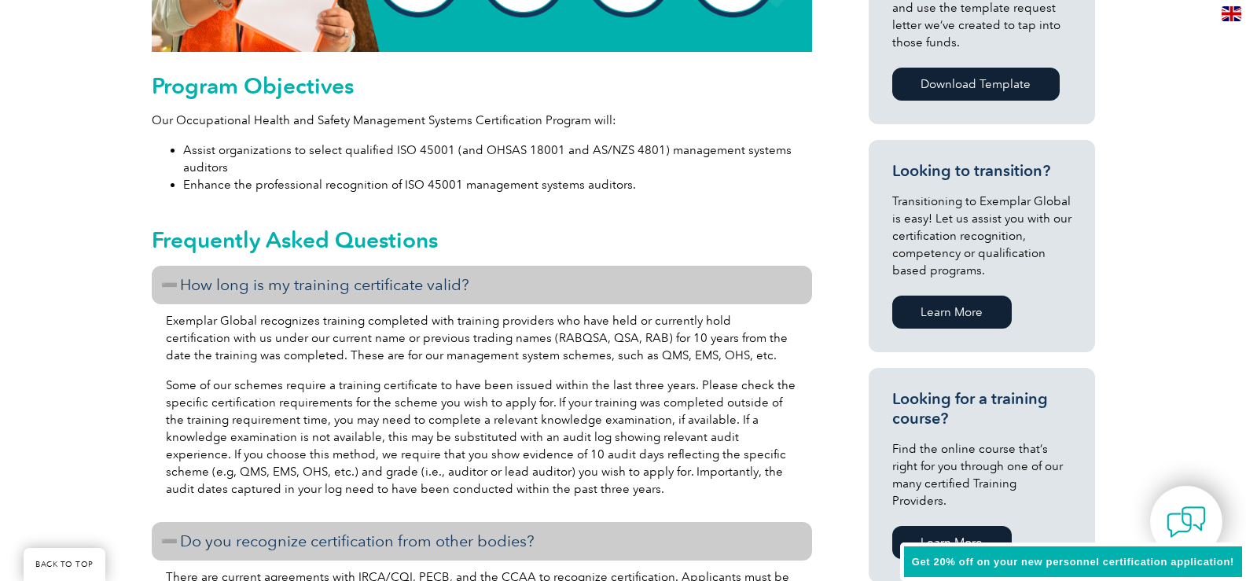
scroll to position [865, 0]
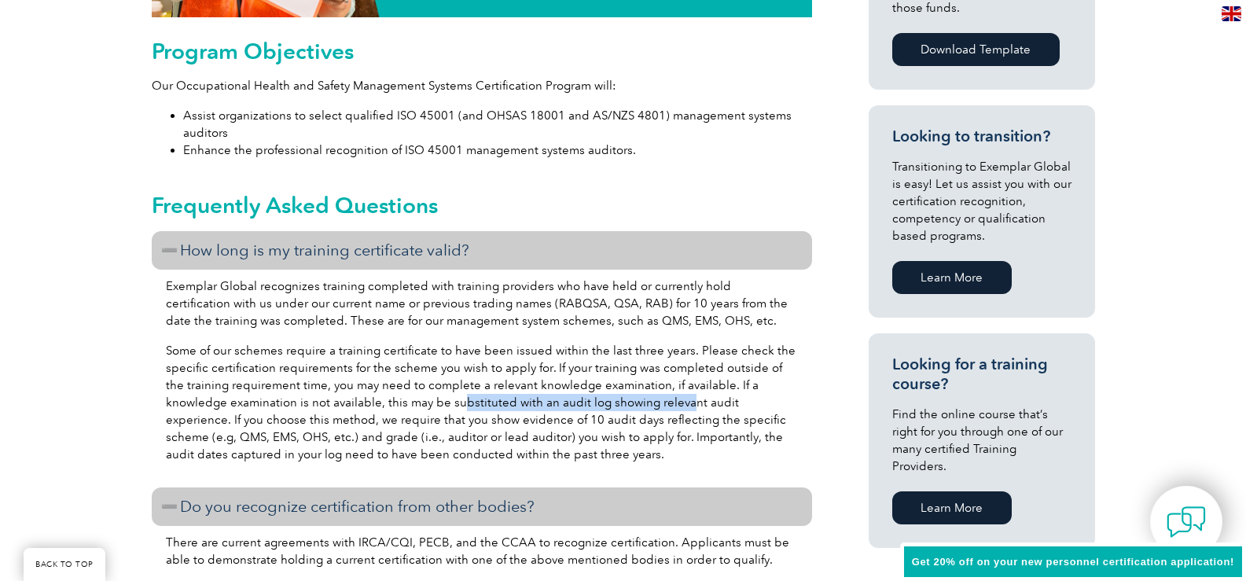
drag, startPoint x: 424, startPoint y: 394, endPoint x: 622, endPoint y: 395, distance: 198.1
click at [622, 395] on p "Some of our schemes require a training certificate to have been issued within t…" at bounding box center [482, 402] width 632 height 121
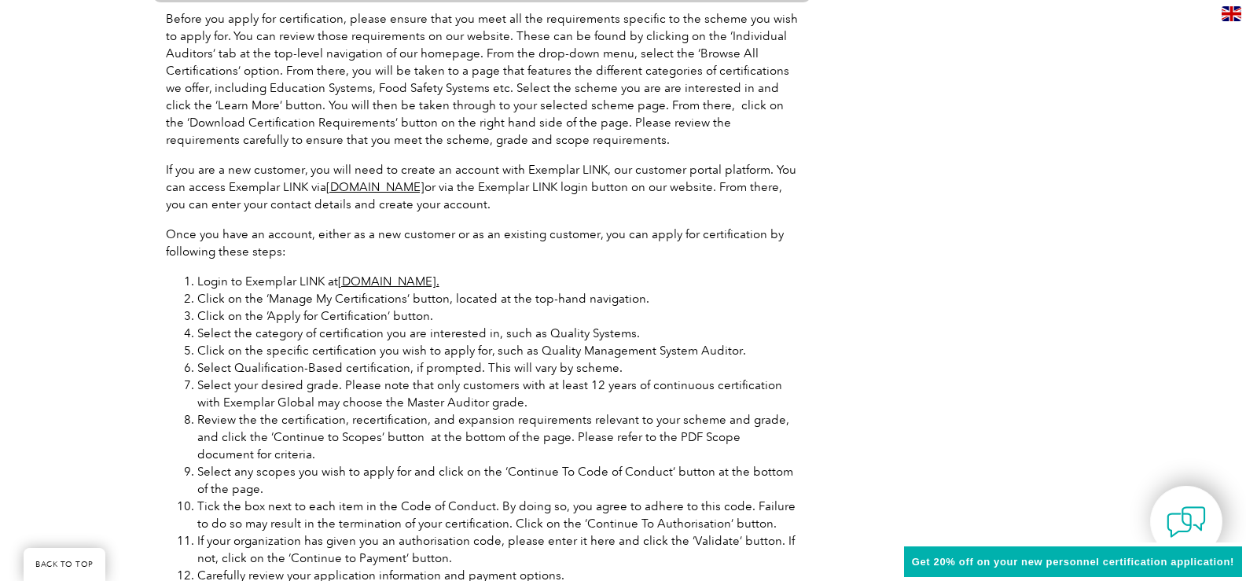
scroll to position [2202, 0]
